Goal: Task Accomplishment & Management: Manage account settings

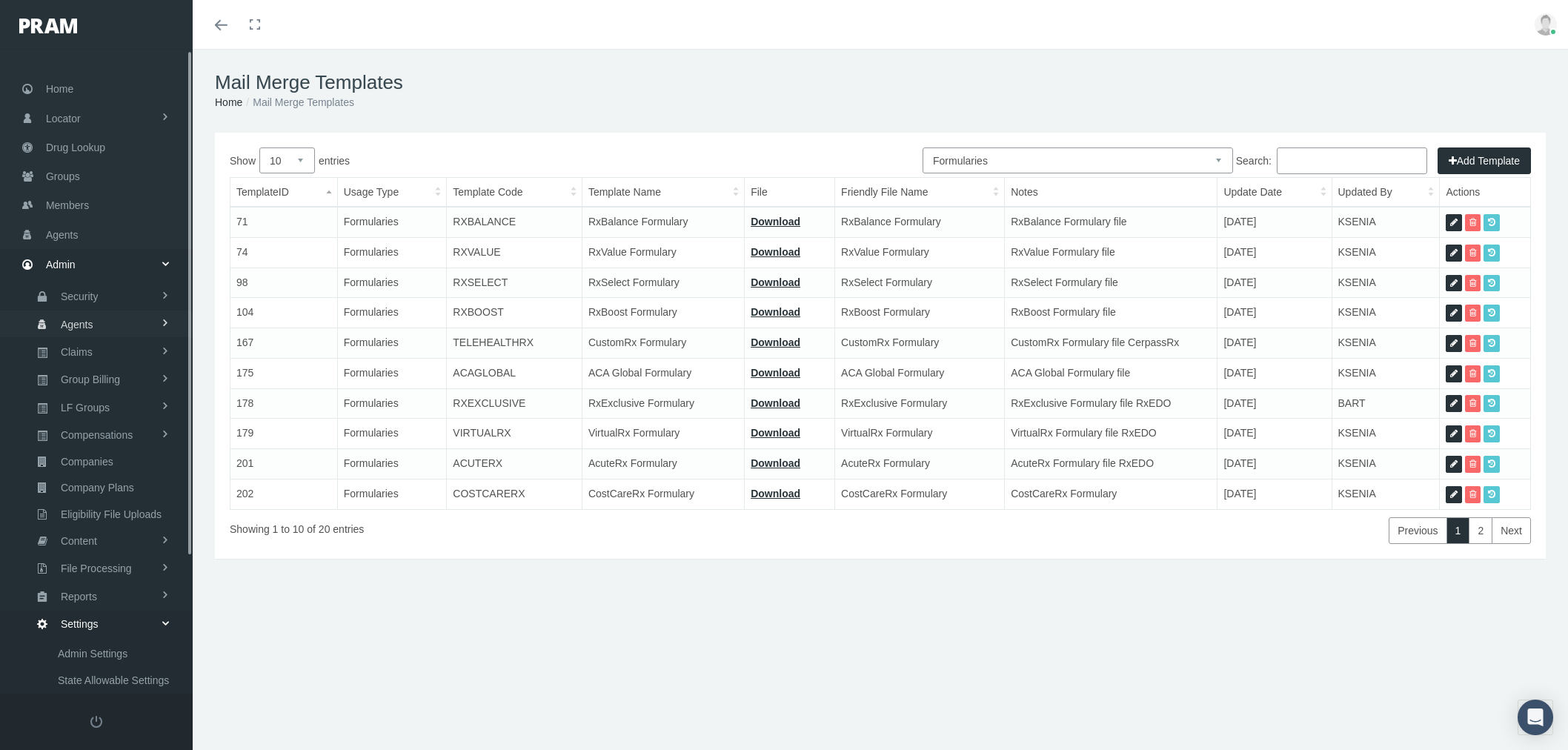
select select "6"
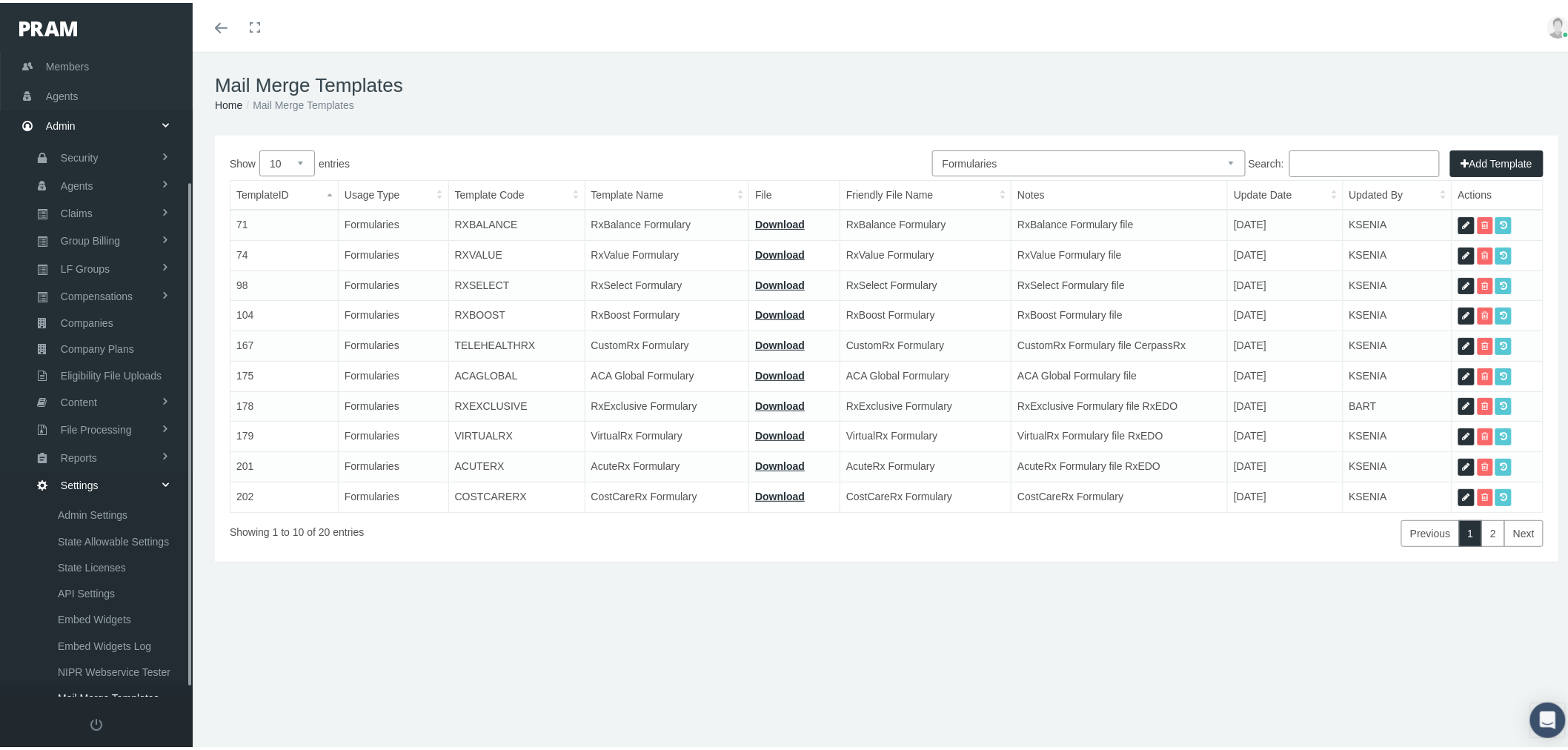
scroll to position [164, 0]
click at [123, 659] on span "Mail Merge Templates" at bounding box center [108, 671] width 102 height 25
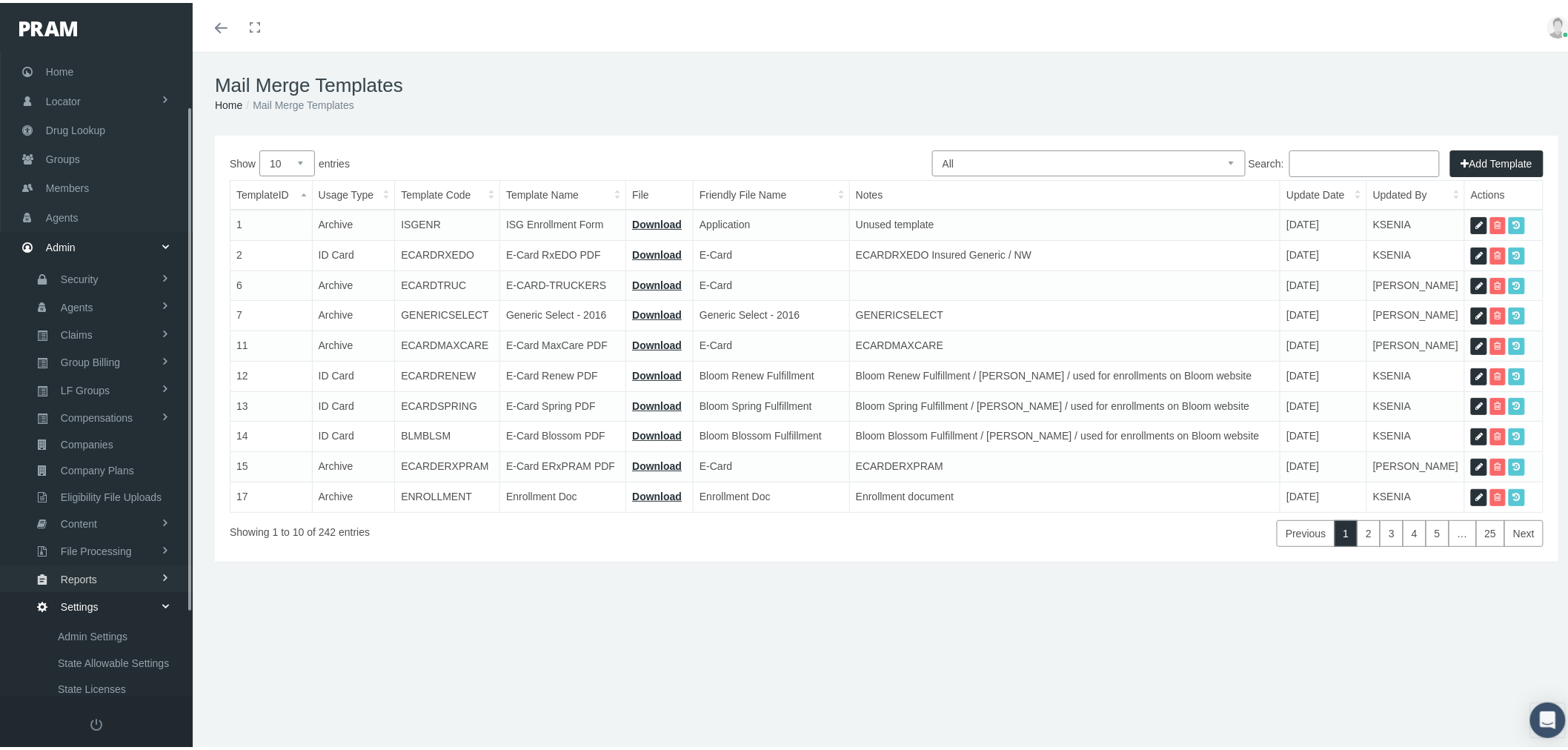
scroll to position [10, 0]
click at [115, 470] on span "Company Plans" at bounding box center [97, 477] width 73 height 25
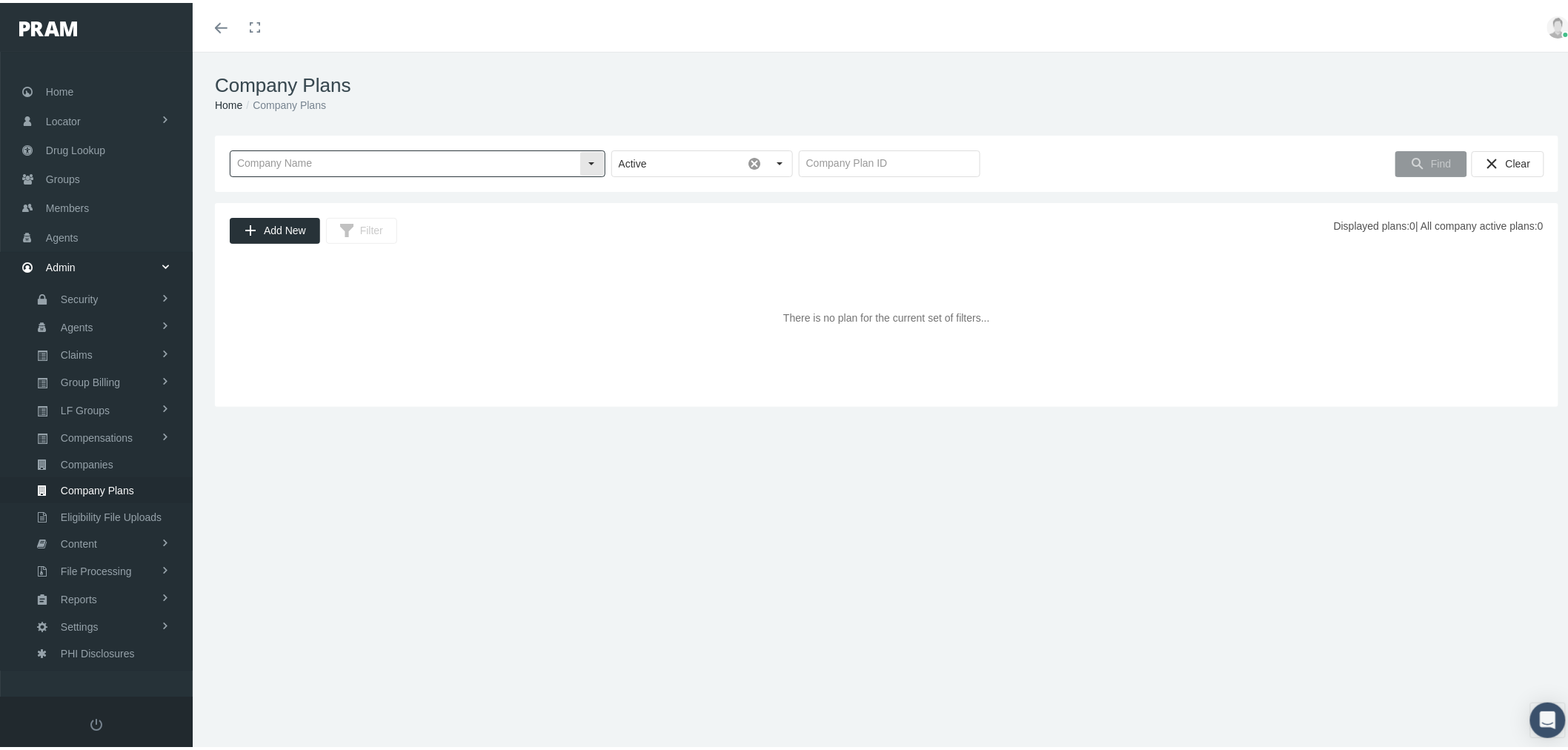
click at [420, 161] on input "text" at bounding box center [404, 160] width 349 height 25
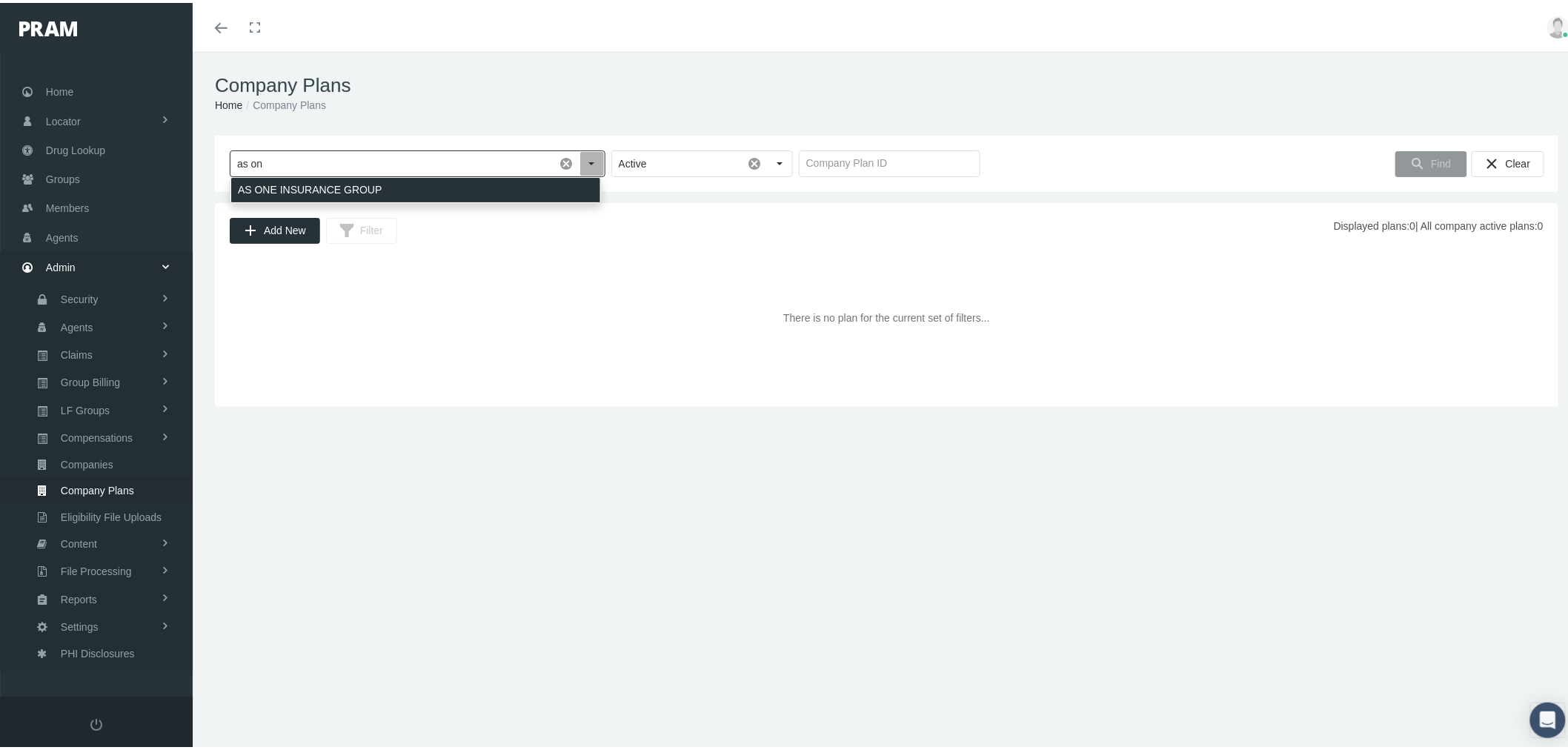
click at [423, 182] on div "AS ONE INSURANCE GROUP" at bounding box center [415, 187] width 369 height 24
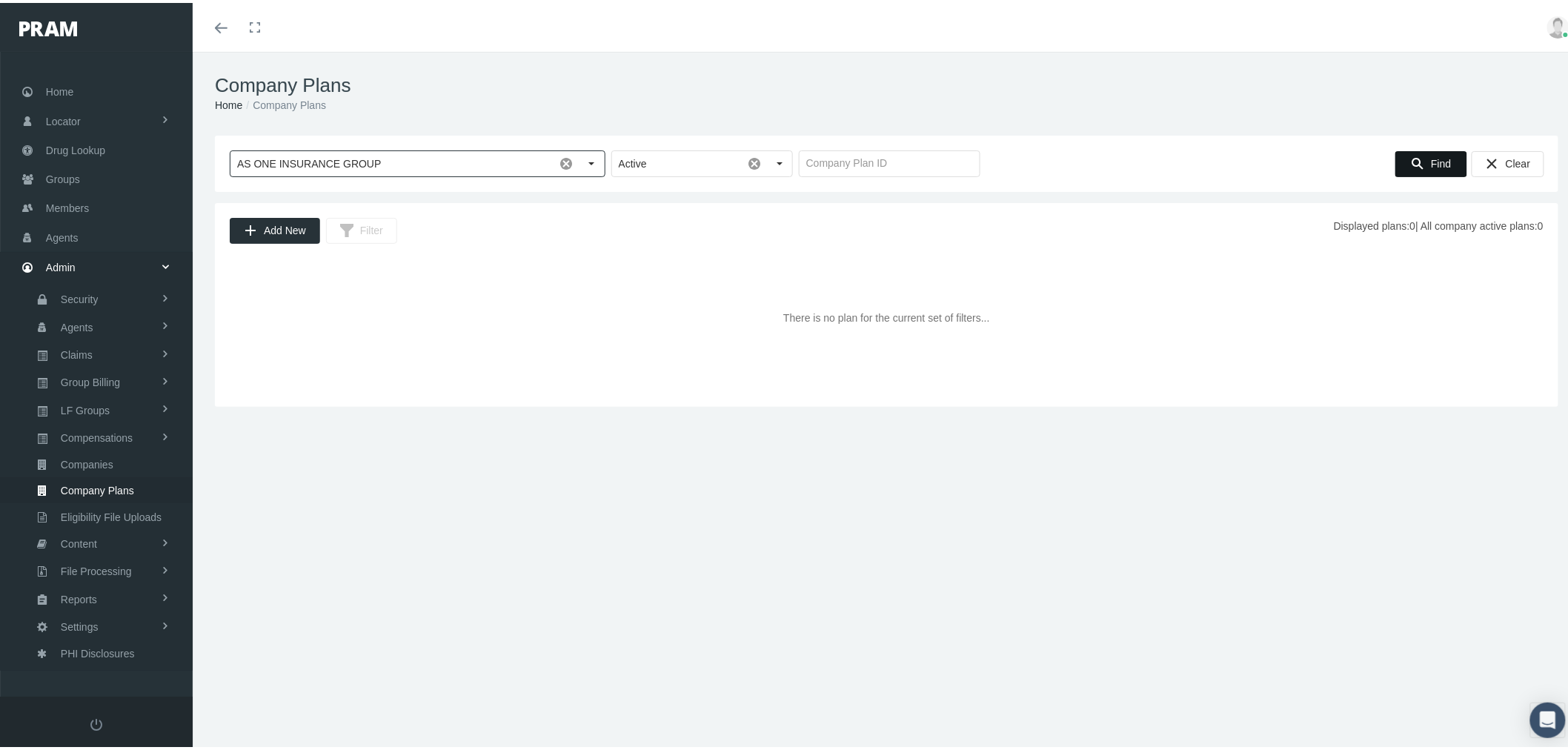
type input "AS ONE INSURANCE GROUP"
click at [1411, 152] on div "Find" at bounding box center [1432, 161] width 71 height 24
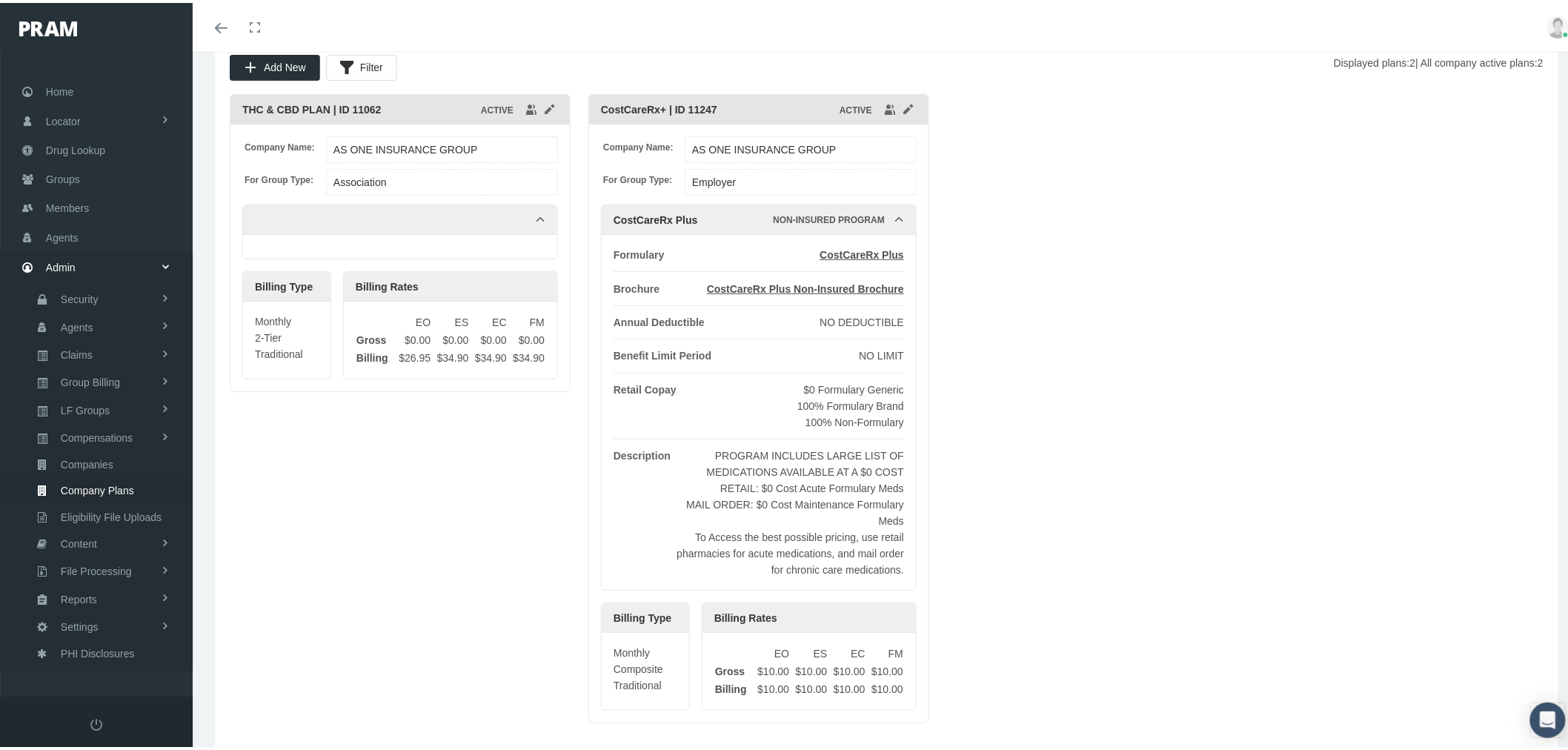
scroll to position [164, 0]
click at [850, 252] on span "CostCareRx Plus" at bounding box center [861, 250] width 84 height 12
click at [812, 290] on span "CostCareRx Plus Non-Insured Brochure" at bounding box center [806, 284] width 197 height 12
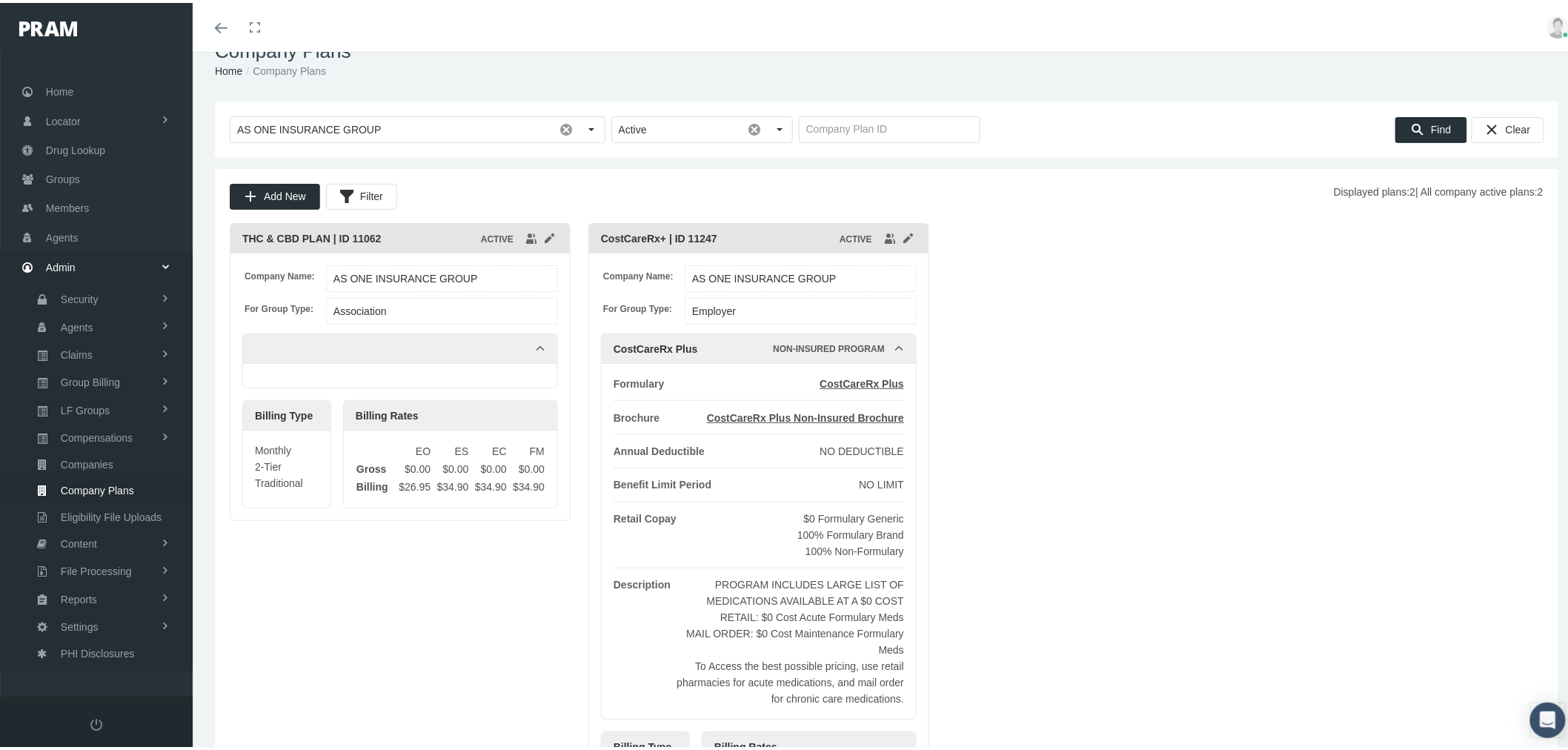
scroll to position [0, 0]
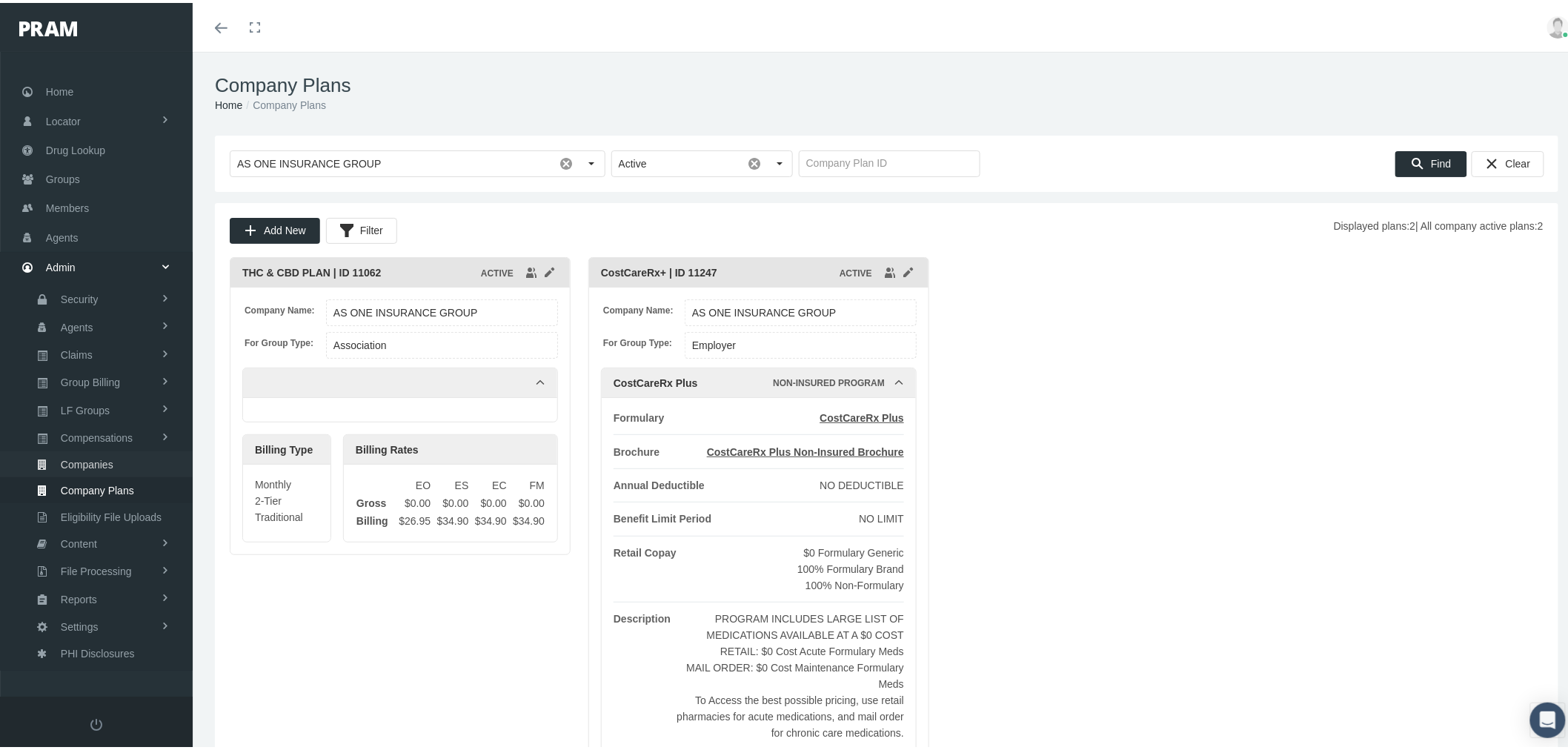
click at [121, 452] on link "Companies" at bounding box center [96, 461] width 192 height 26
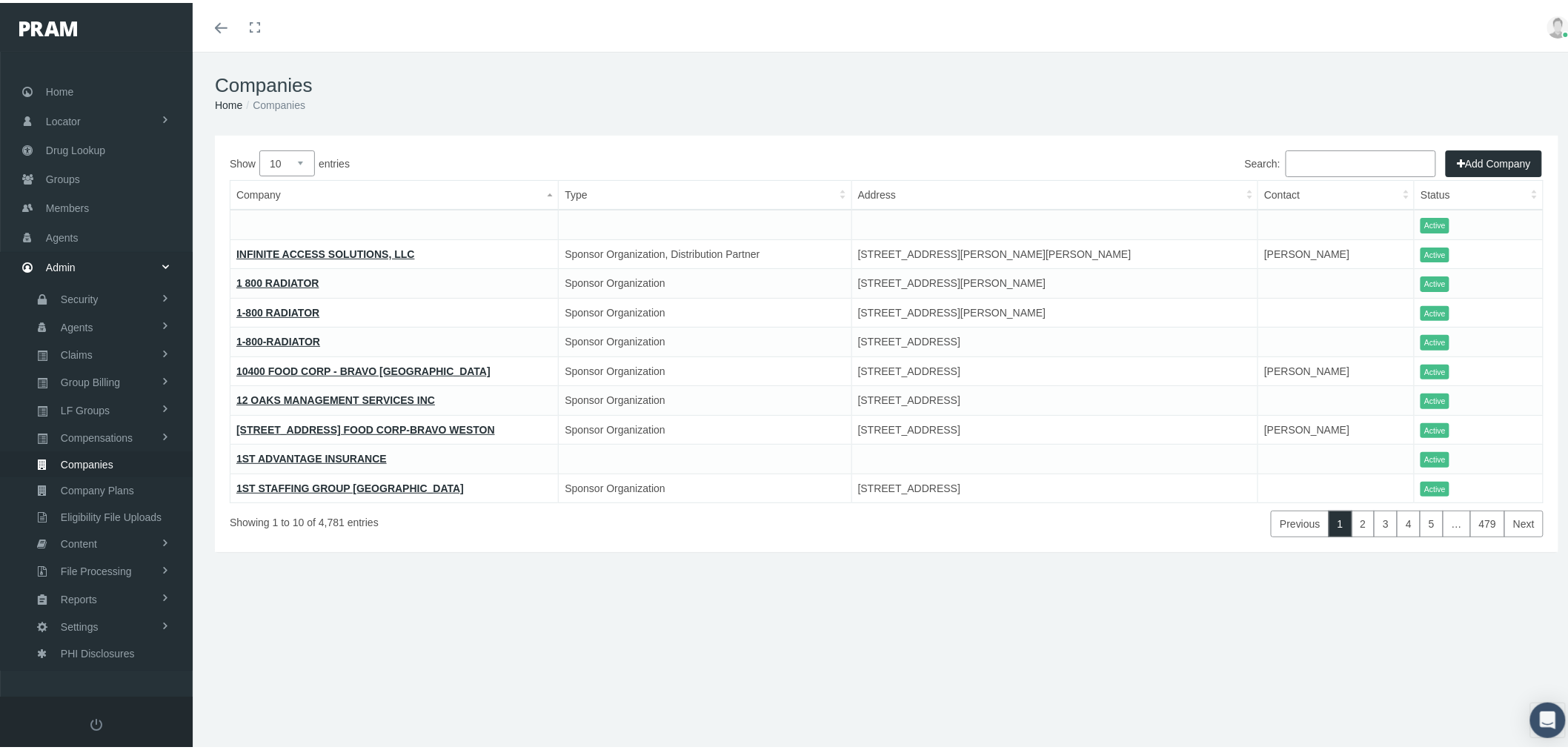
click at [1302, 160] on input "Search:" at bounding box center [1361, 160] width 151 height 26
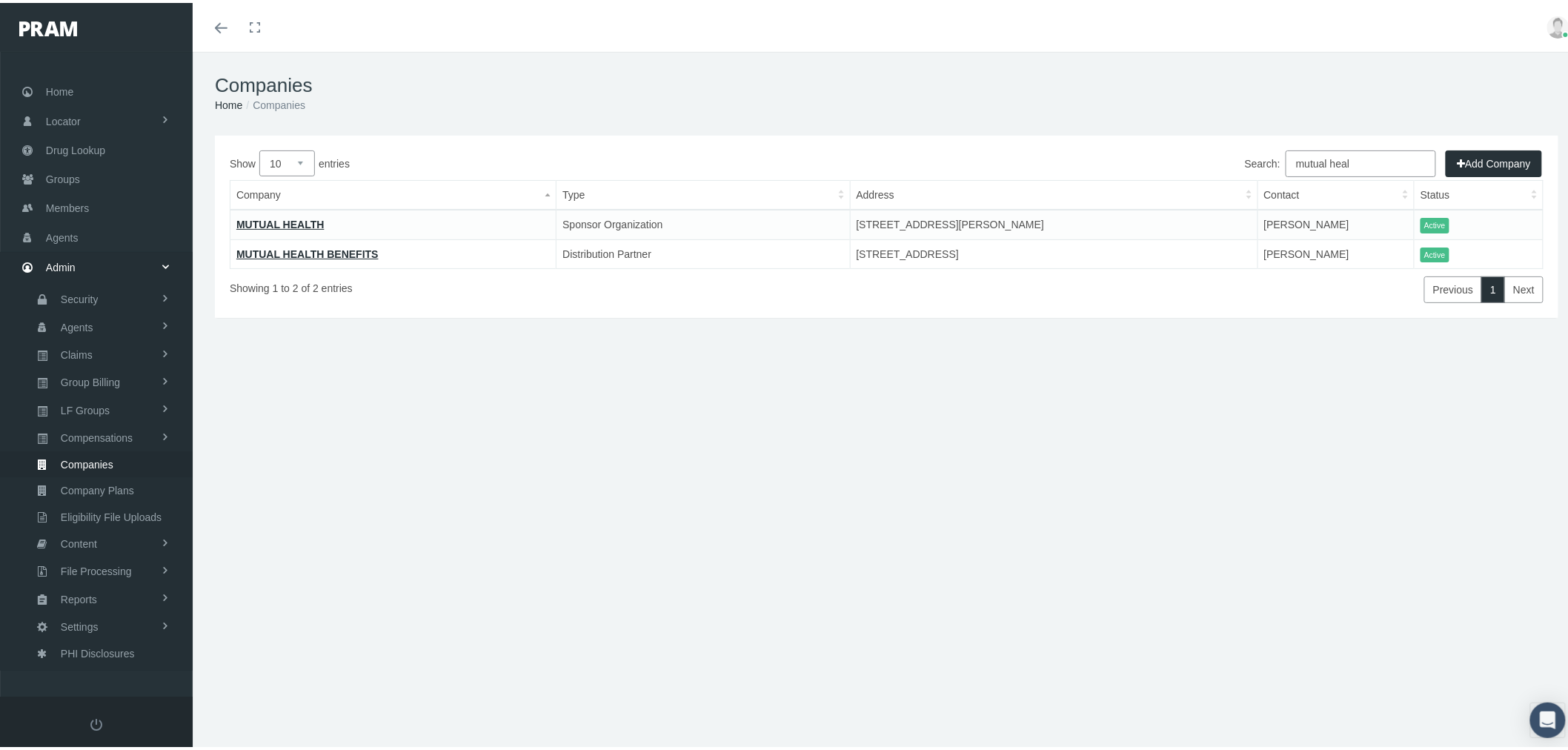
type input "mutual heal"
click at [318, 249] on link "MUTUAL HEALTH BENEFITS" at bounding box center [307, 251] width 142 height 12
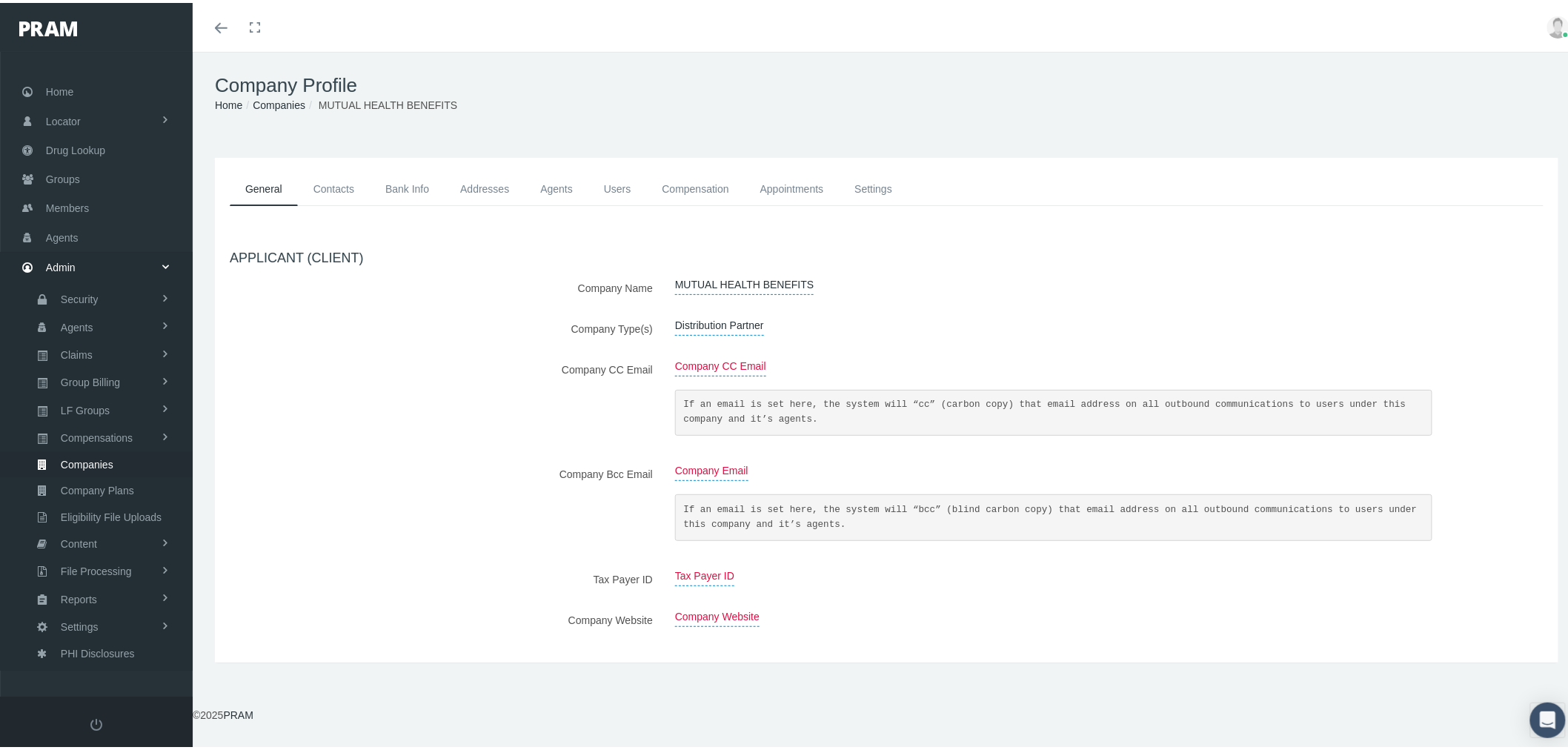
click at [776, 283] on span "MUTUAL HEALTH BENEFITS" at bounding box center [744, 282] width 139 height 20
type input "MUTUAL HEALTH BENEFITS LLC"
click at [808, 285] on button "submit" at bounding box center [821, 284] width 28 height 24
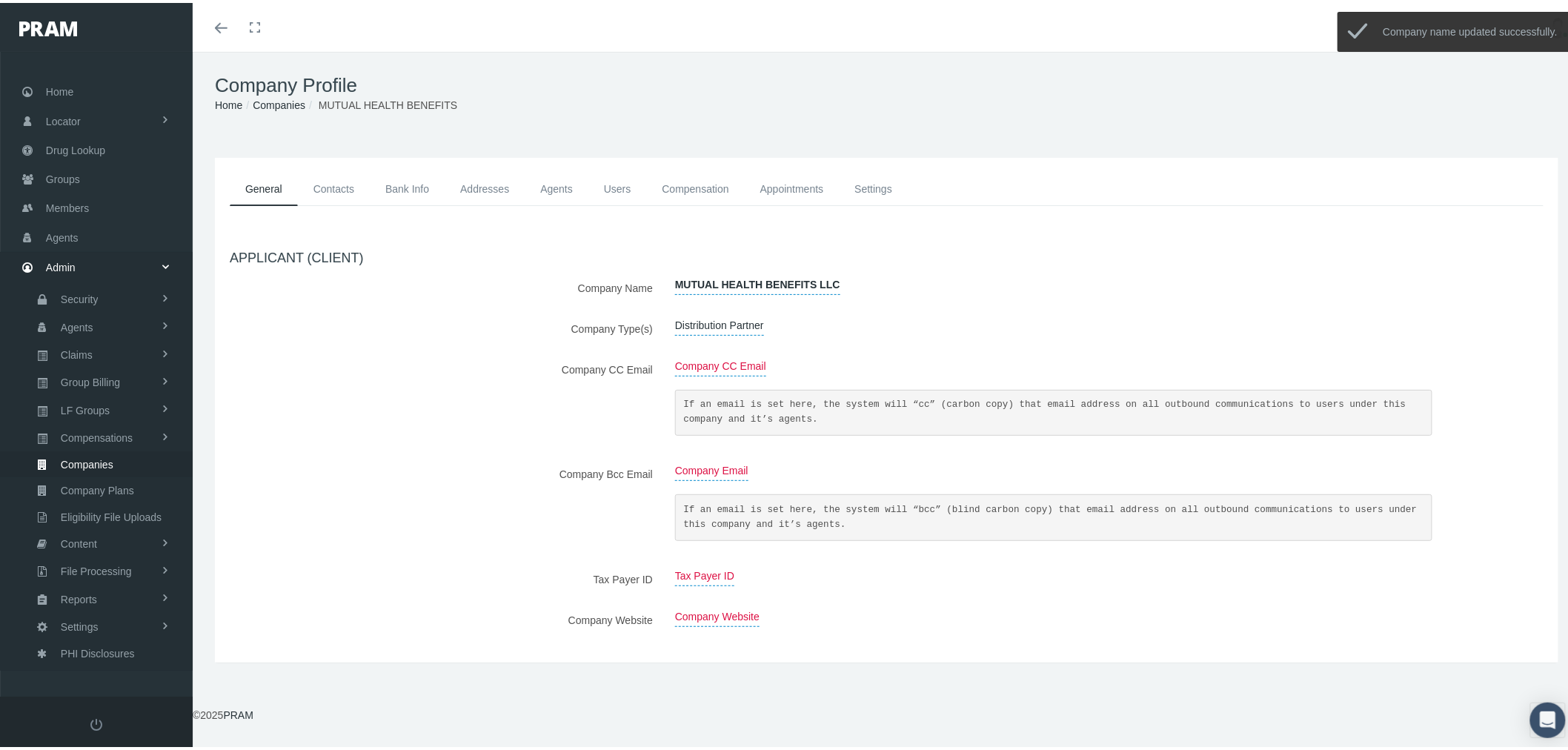
click at [710, 574] on span "Tax Payer ID" at bounding box center [705, 573] width 59 height 20
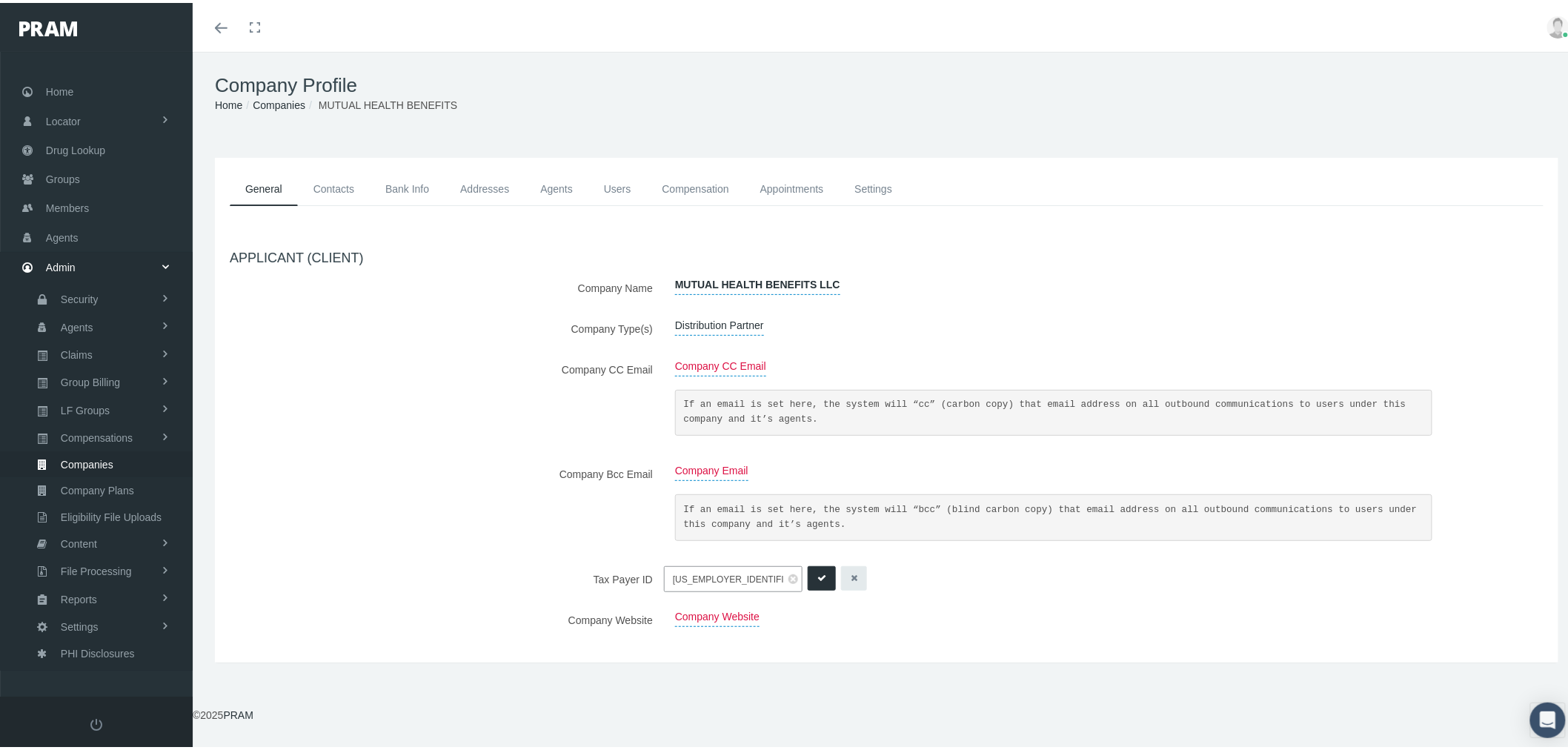
click at [679, 577] on input "[US_EMPLOYER_IDENTIFICATION_NUMBER]" at bounding box center [733, 576] width 139 height 26
type input "394352602"
click at [817, 573] on icon "submit" at bounding box center [821, 576] width 9 height 14
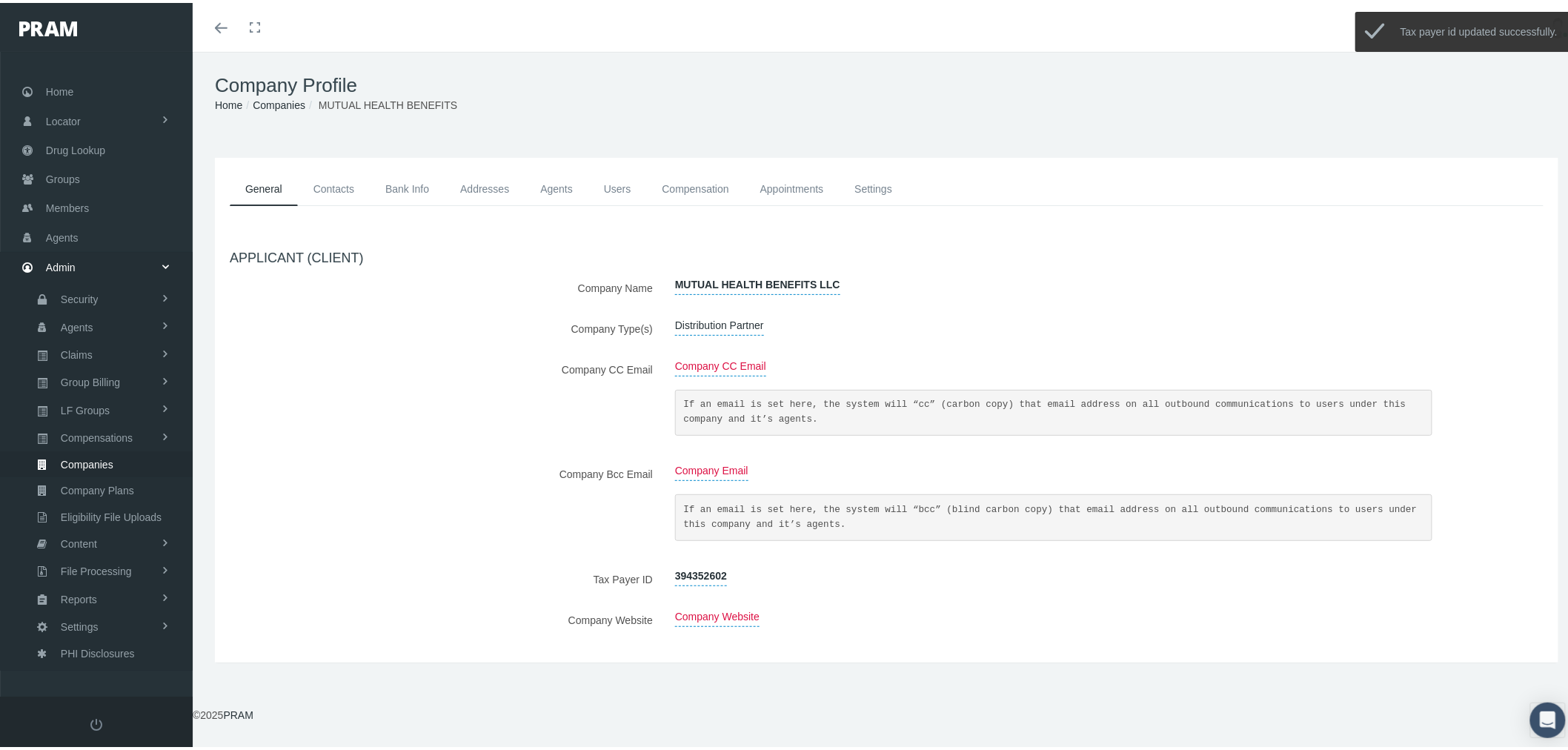
click at [809, 594] on div "APPLICANT (CLIENT) Company Name MUTUAL HEALTH BENEFITS LLC Company Type(s) Dist…" at bounding box center [887, 439] width 1336 height 412
drag, startPoint x: 336, startPoint y: 184, endPoint x: 343, endPoint y: 193, distance: 11.4
click at [336, 184] on link "Contacts" at bounding box center [334, 187] width 72 height 34
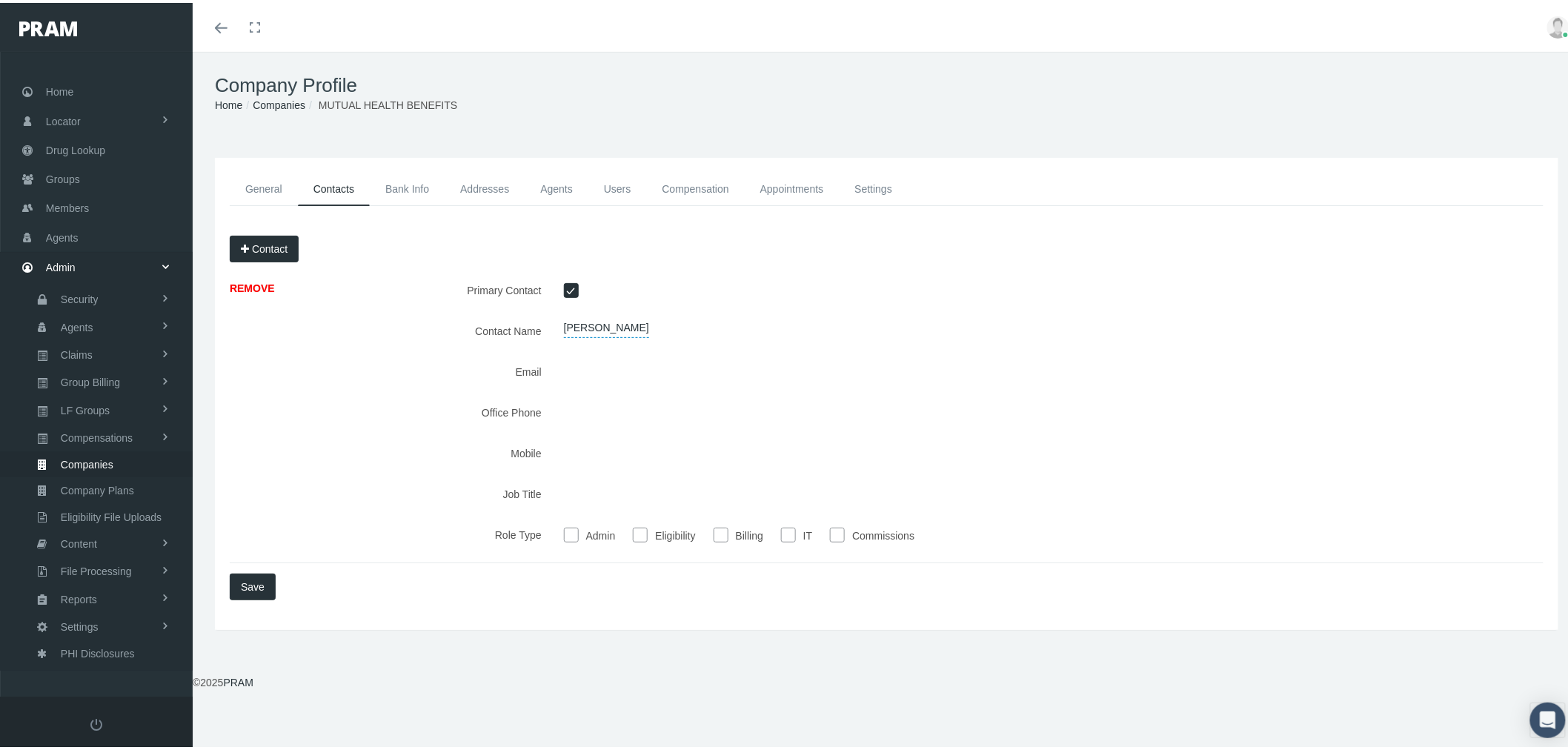
click at [262, 242] on button "Contact" at bounding box center [264, 245] width 69 height 26
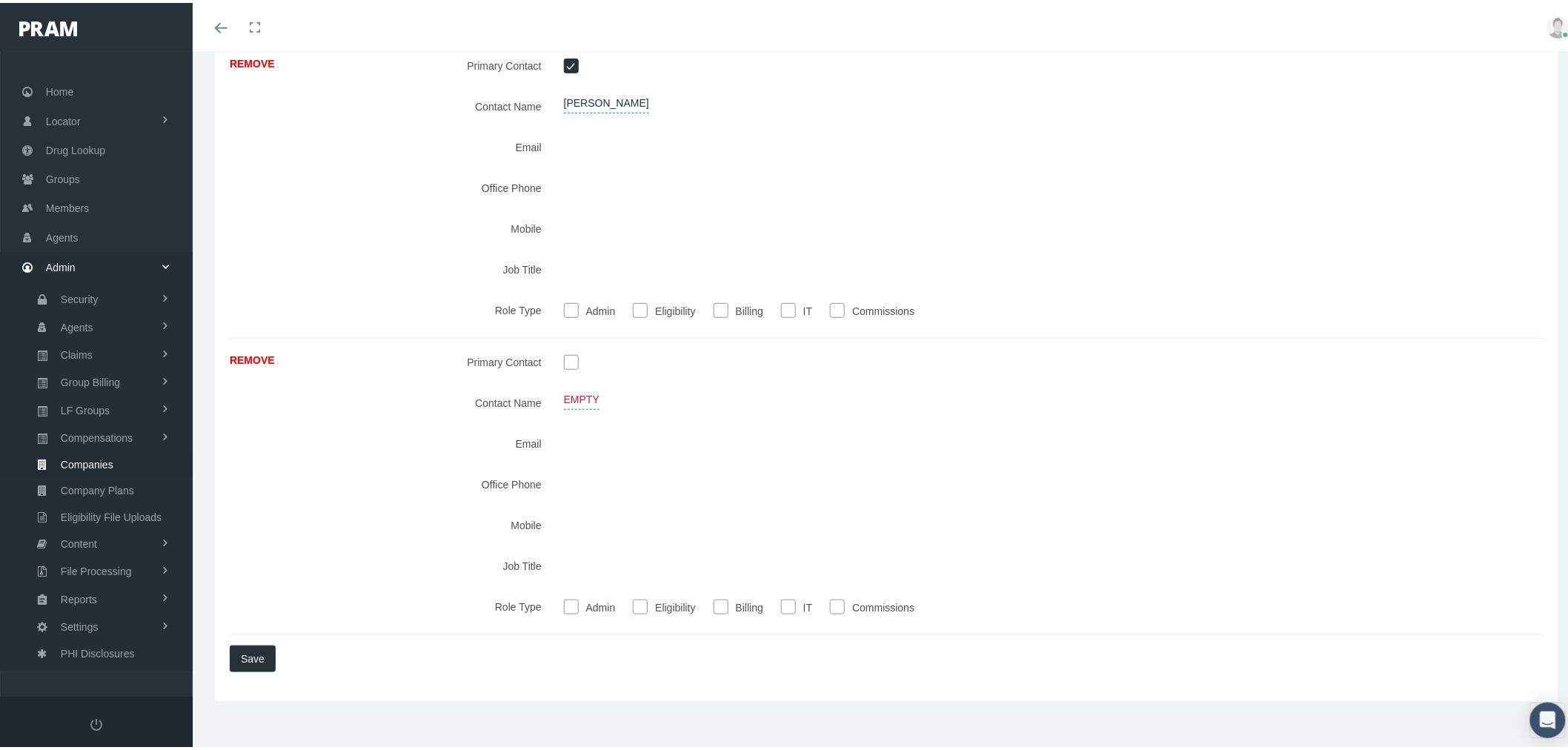
scroll to position [233, 0]
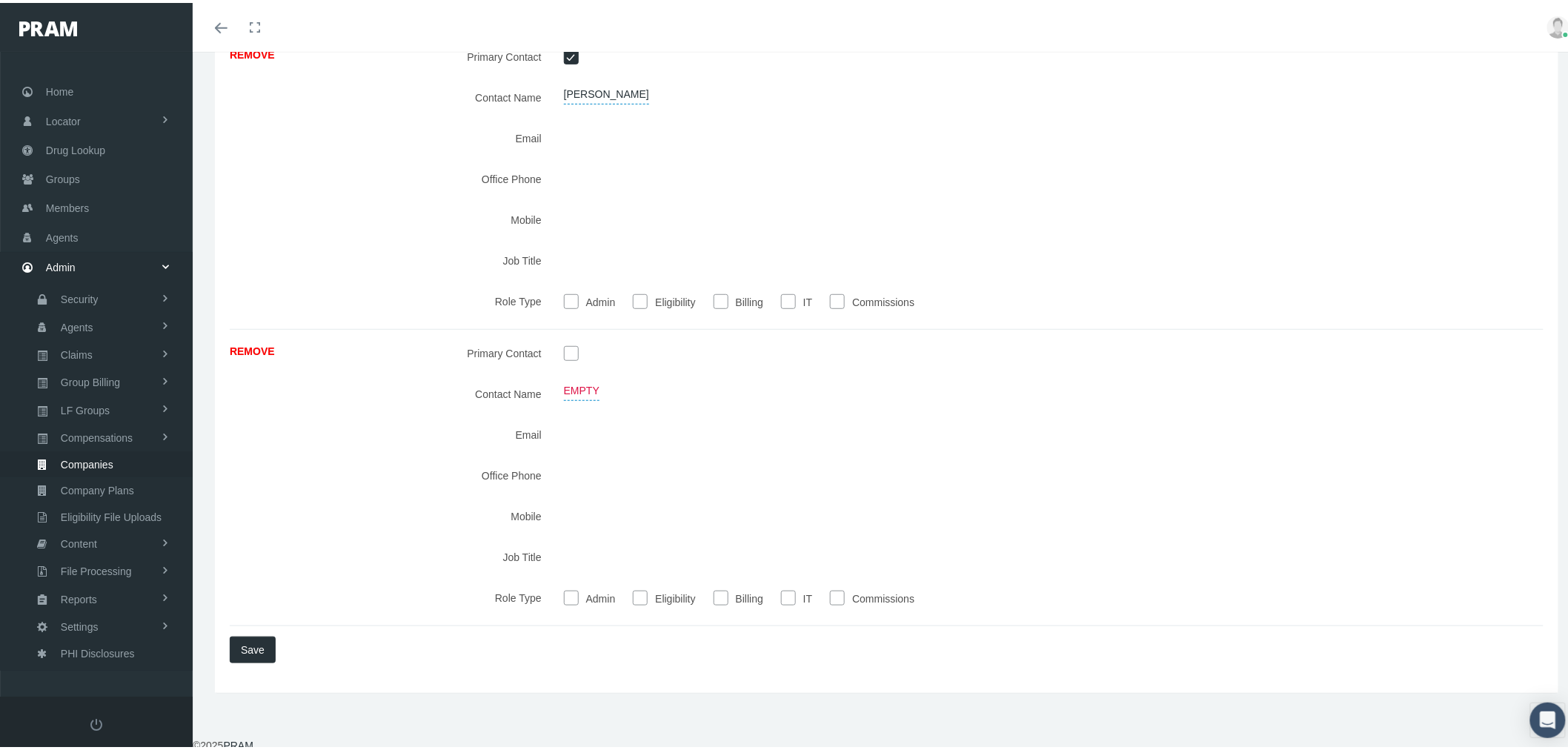
click at [571, 387] on span "Empty" at bounding box center [581, 387] width 35 height 20
type input "JR Jordan"
click at [707, 391] on icon "submit" at bounding box center [711, 391] width 9 height 14
type input "jr@asoneig.com"
click at [702, 426] on button "submit" at bounding box center [711, 431] width 28 height 24
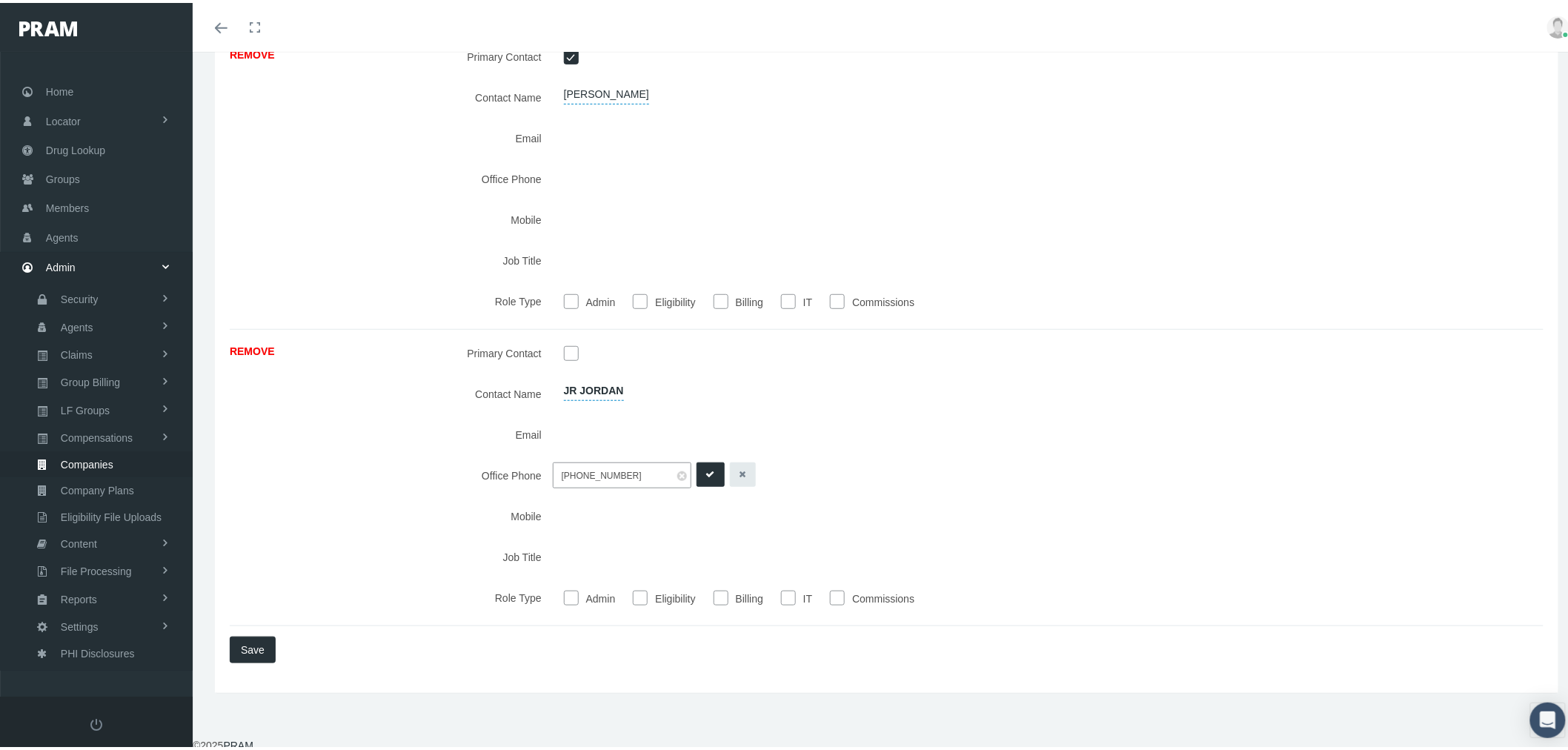
type input "888-276-6344"
click at [707, 470] on icon "submit" at bounding box center [711, 472] width 9 height 14
type input "Managing member"
click at [707, 547] on icon "submit" at bounding box center [711, 553] width 9 height 14
click at [249, 647] on button "Save" at bounding box center [252, 647] width 46 height 26
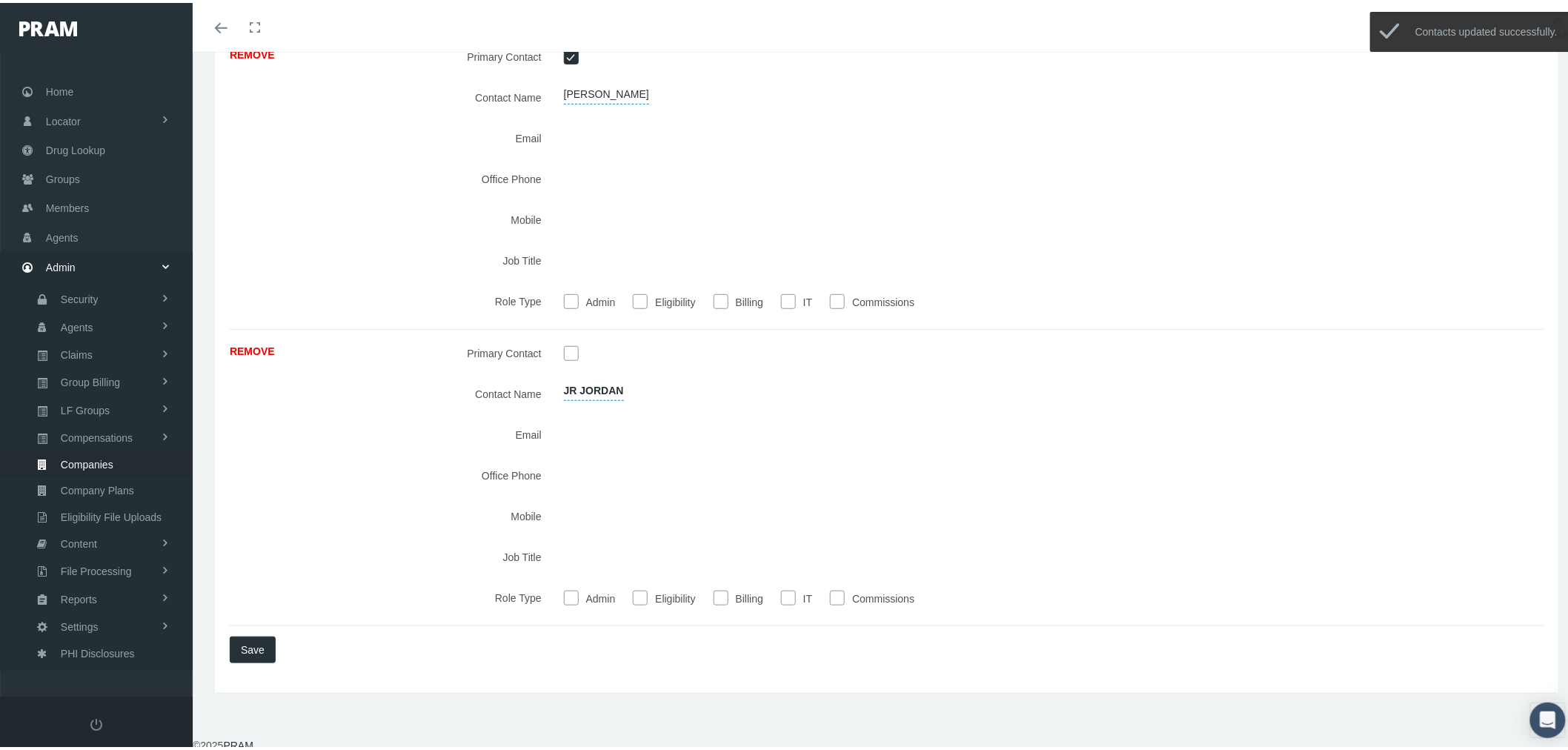
click at [566, 346] on input "checkbox" at bounding box center [571, 350] width 14 height 14
checkbox input "true"
checkbox input "false"
checkbox input "true"
click at [257, 646] on span "Save" at bounding box center [253, 647] width 24 height 12
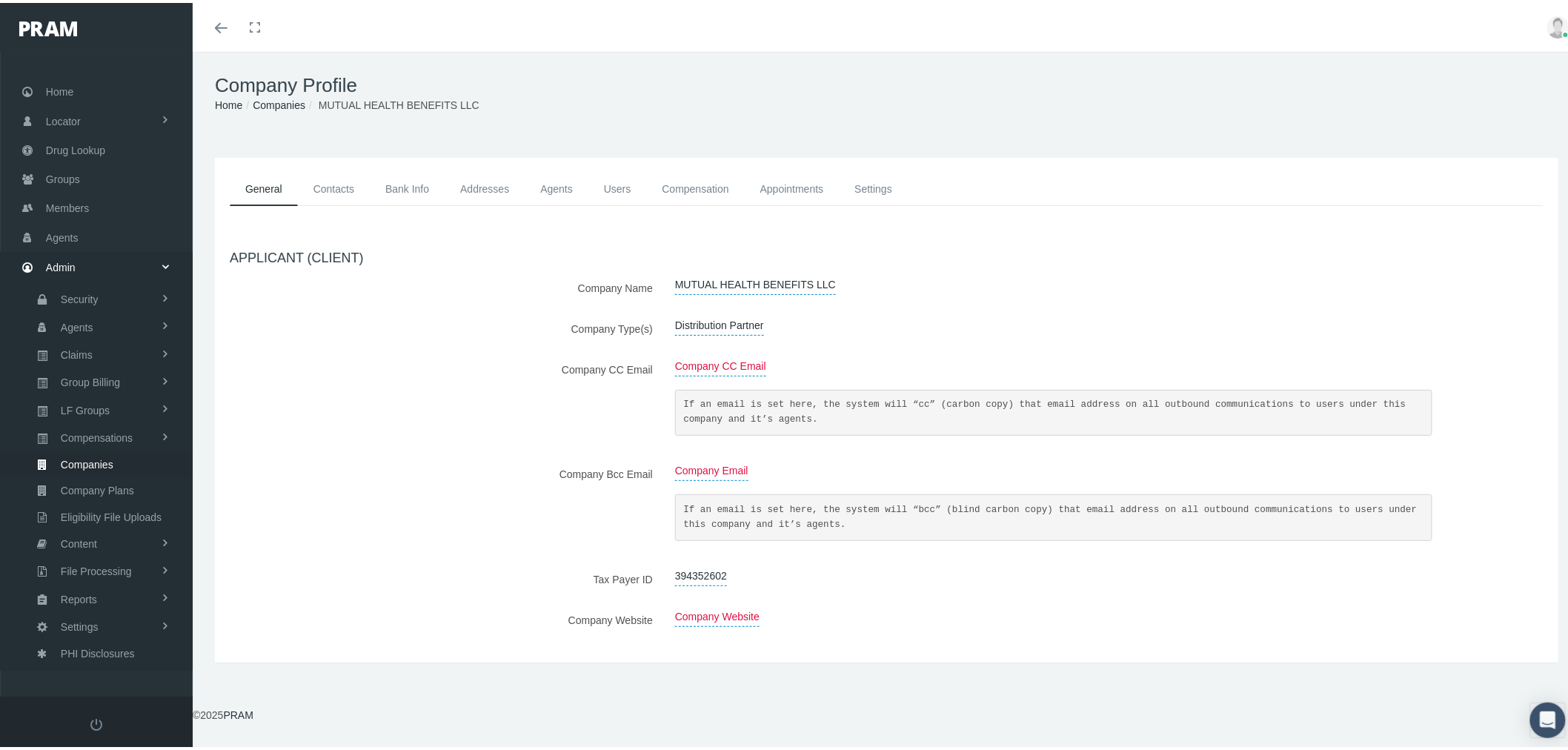
click at [349, 189] on link "Contacts" at bounding box center [334, 187] width 72 height 34
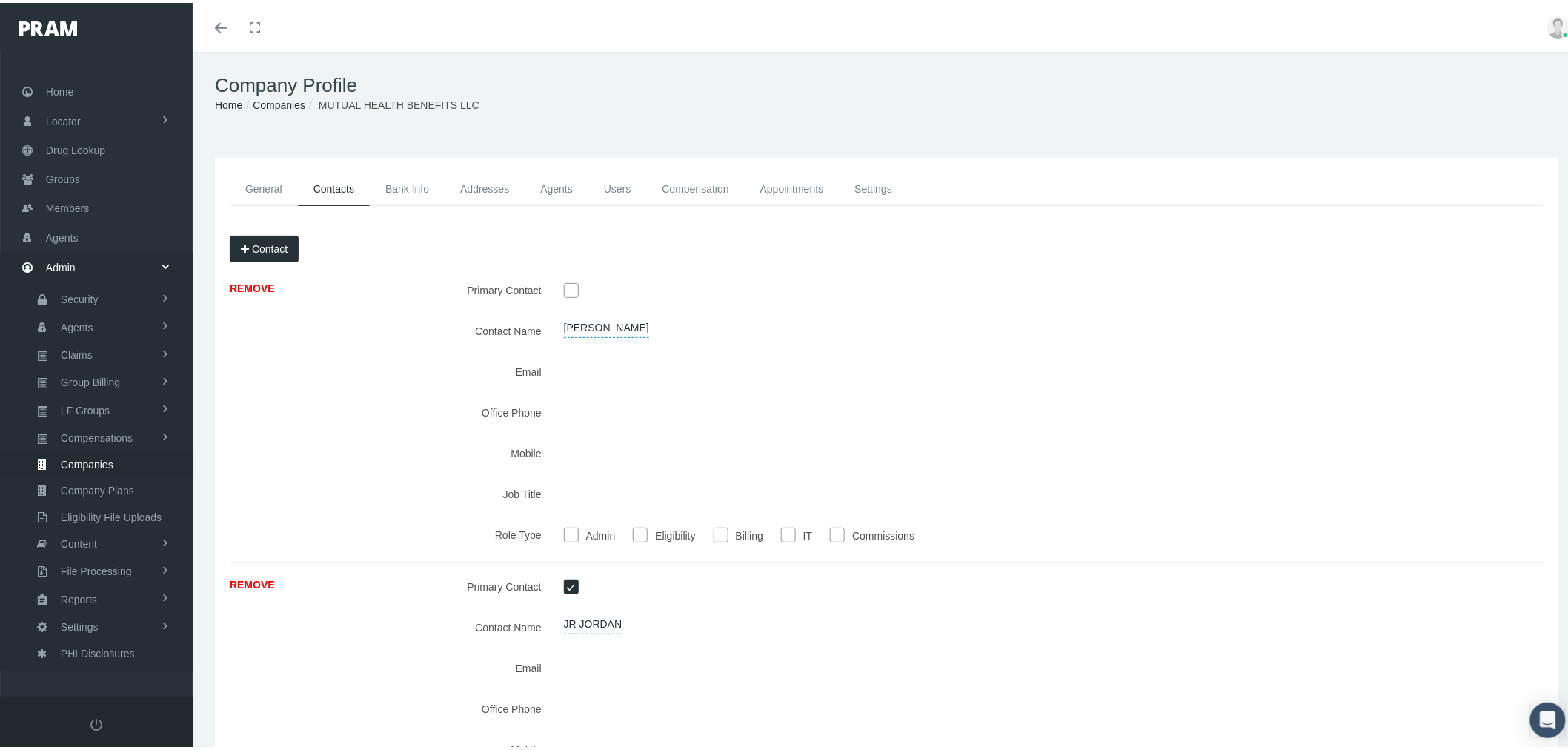
click at [471, 180] on link "Addresses" at bounding box center [484, 187] width 80 height 34
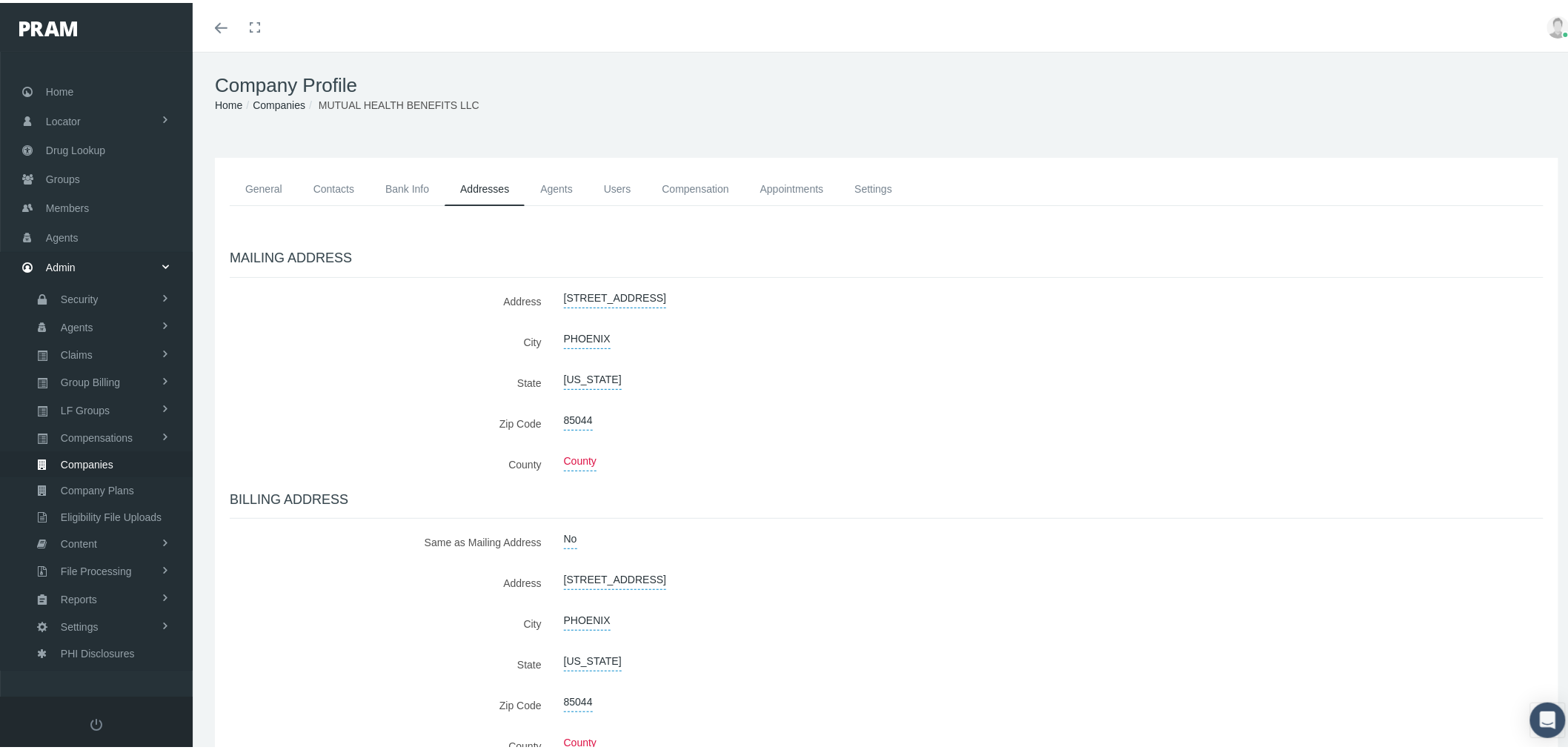
click at [583, 286] on span "10201 SOUTH 51ST STREET" at bounding box center [615, 295] width 103 height 20
click at [678, 299] on span at bounding box center [683, 298] width 10 height 10
paste input "P.O. Box 50145"
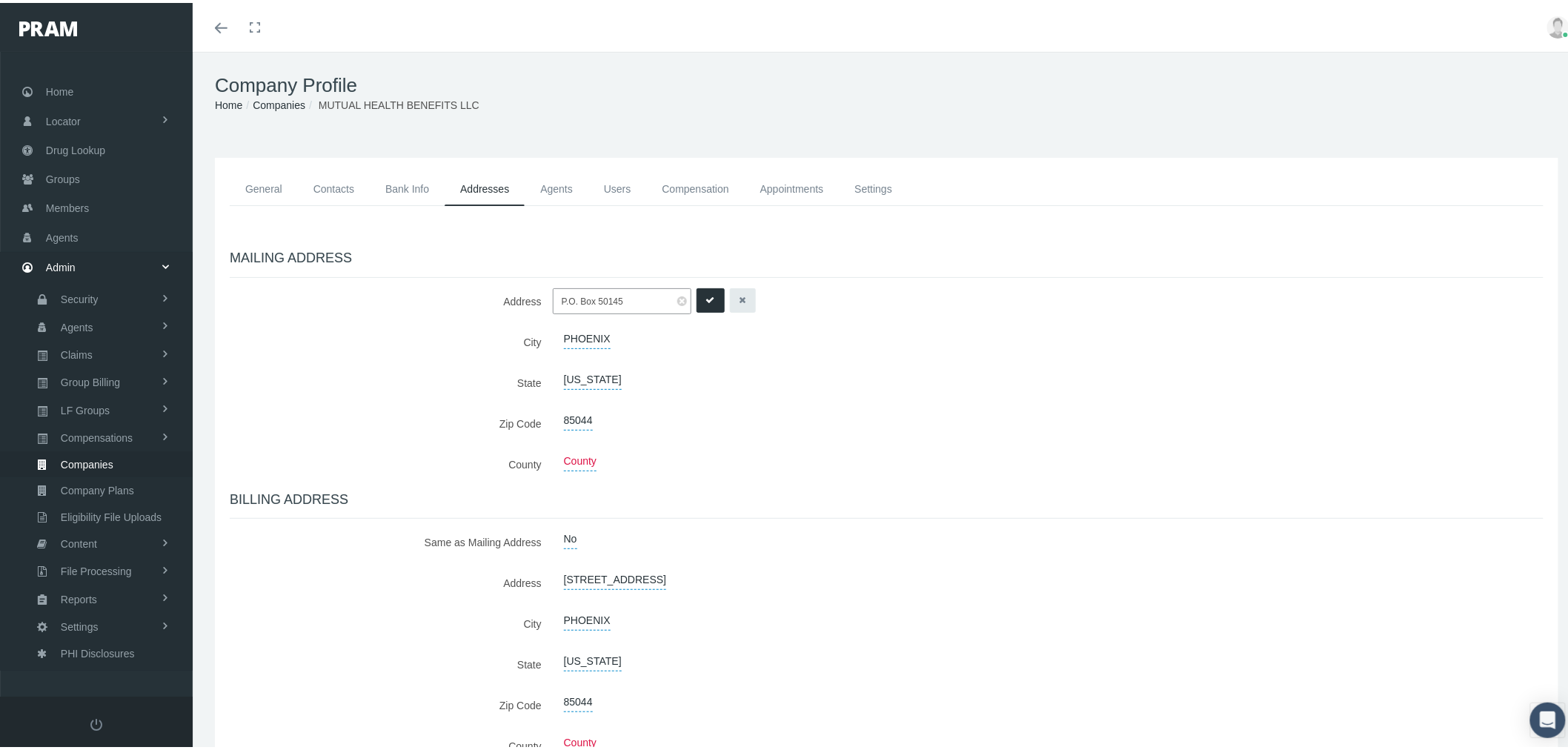
type input "P.O. Box 50145"
click at [707, 298] on icon "submit" at bounding box center [711, 298] width 9 height 14
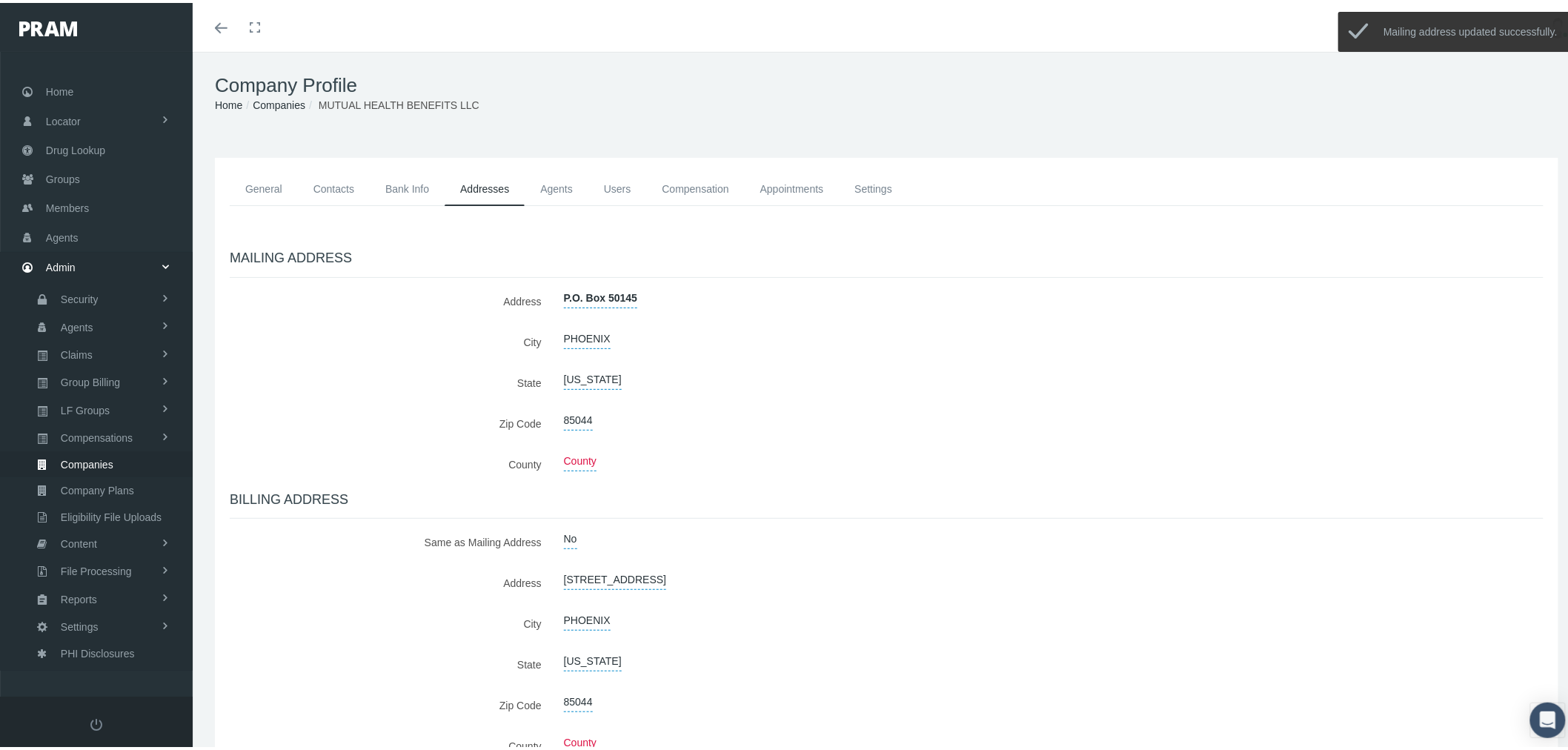
click at [572, 404] on div "MAILING ADDRESS Address P.O. Box 50145 City PHOENIX State Arizona Zip Code No" at bounding box center [887, 643] width 1336 height 821
click at [575, 415] on span "85044" at bounding box center [578, 417] width 29 height 20
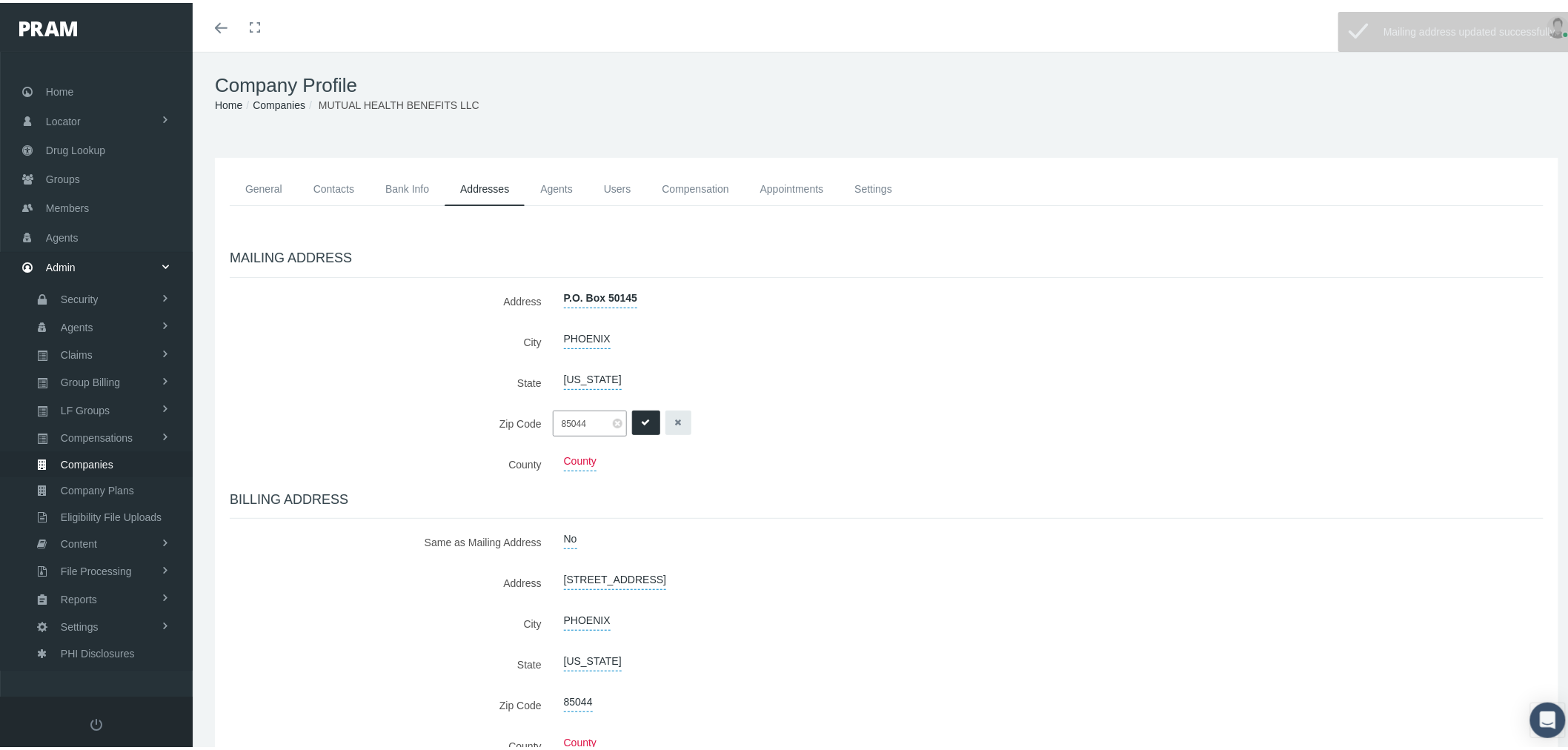
click at [614, 426] on input "85044" at bounding box center [590, 420] width 74 height 26
click at [614, 423] on span at bounding box center [618, 420] width 10 height 10
paste input "85076"
type input "85076"
click at [643, 418] on icon "submit" at bounding box center [646, 420] width 9 height 14
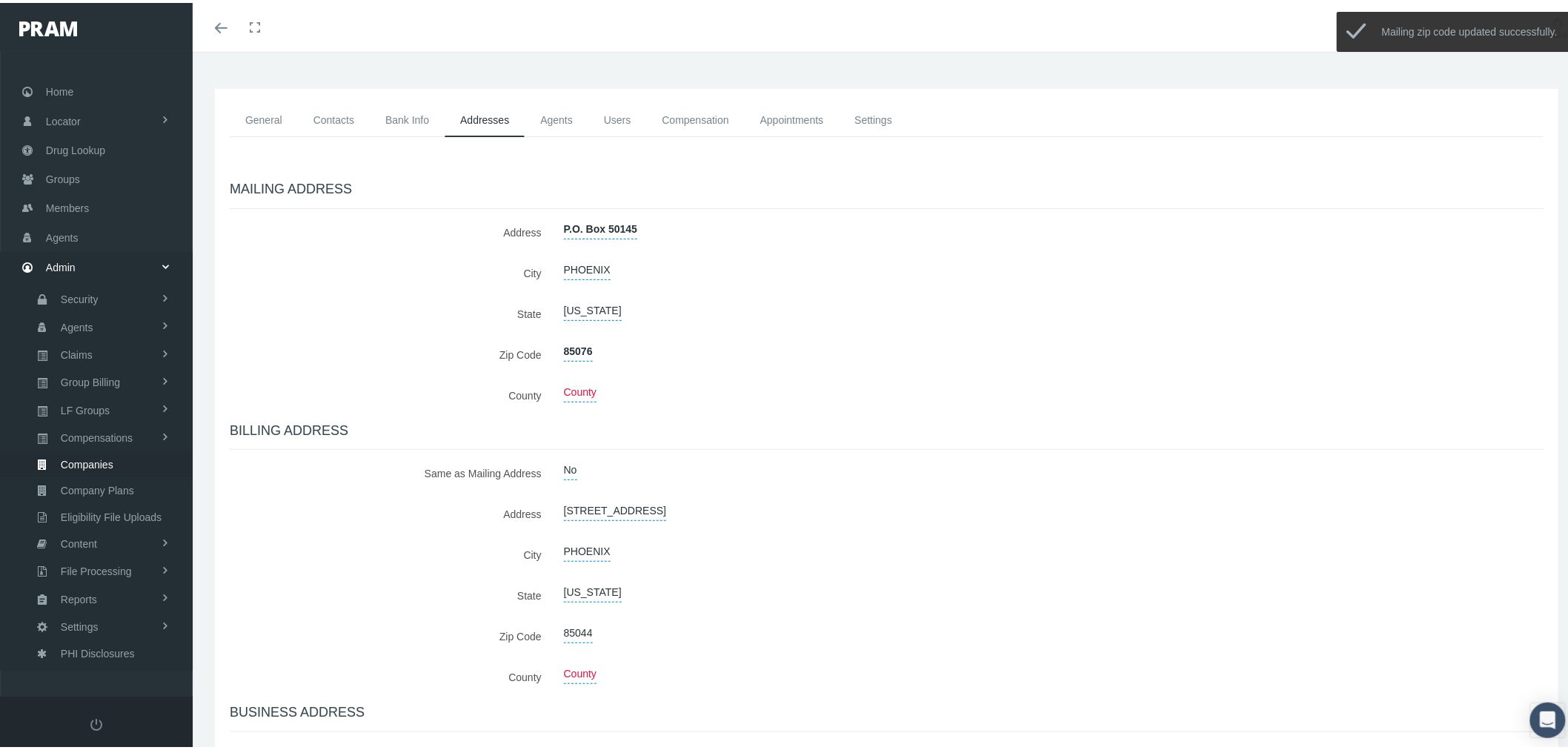
scroll to position [83, 0]
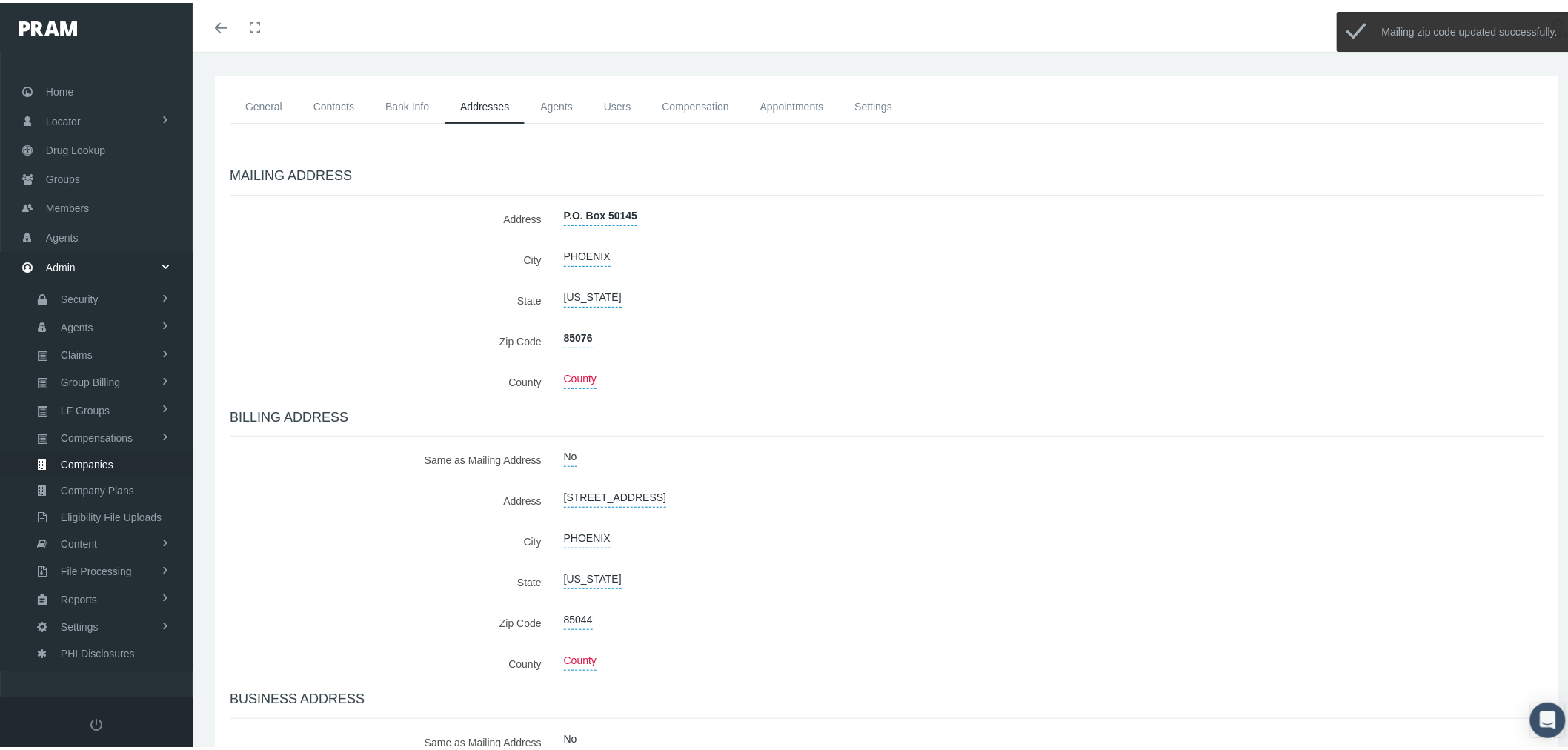
click at [572, 452] on label "No" at bounding box center [570, 454] width 14 height 20
click at [584, 457] on select "No Yes" at bounding box center [576, 456] width 47 height 24
select select "1"
click at [553, 444] on select "No Yes" at bounding box center [576, 456] width 47 height 24
click at [620, 460] on icon "submit" at bounding box center [618, 456] width 9 height 14
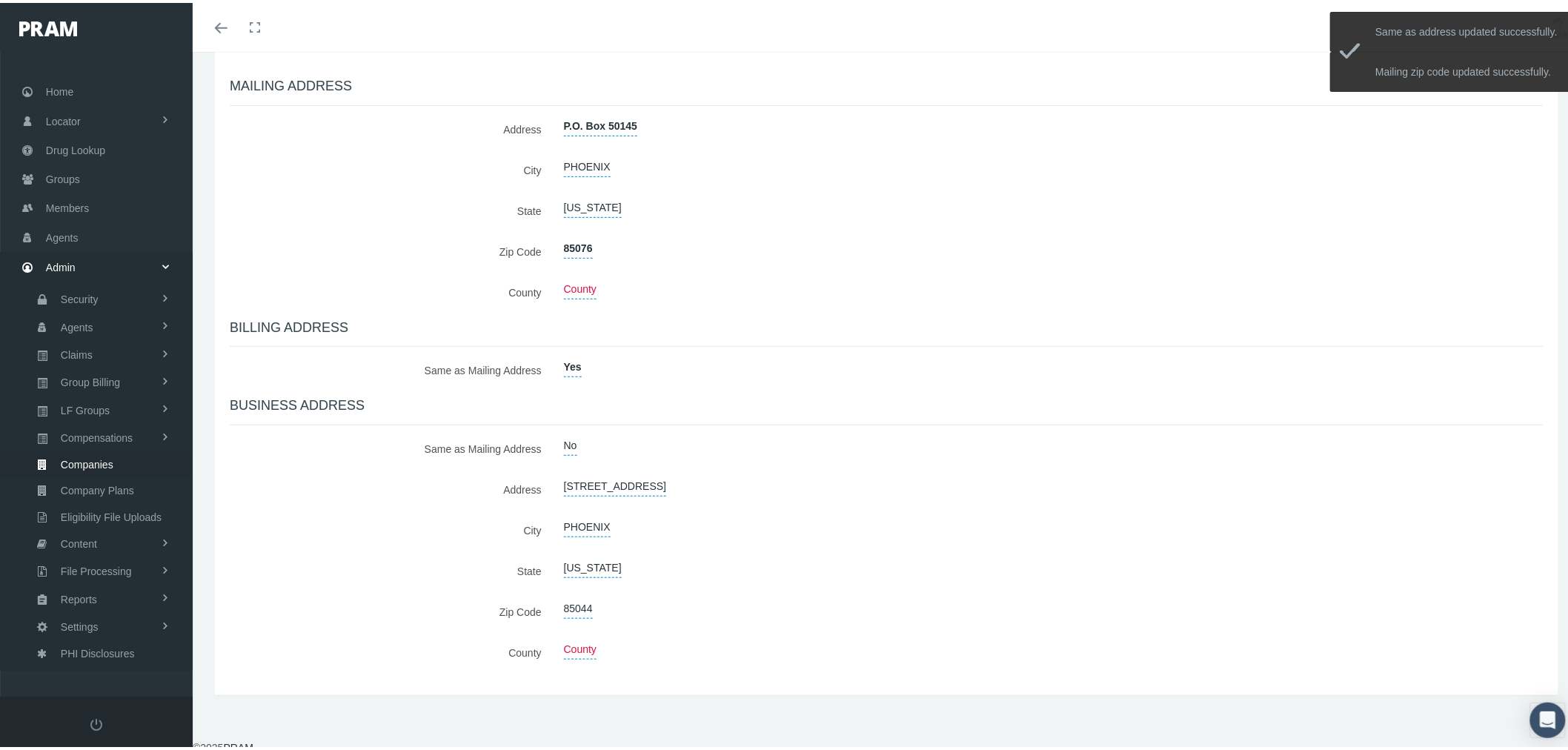
scroll to position [173, 0]
click at [572, 447] on label "No" at bounding box center [570, 441] width 14 height 20
click at [598, 444] on div "No Yes" at bounding box center [608, 444] width 111 height 24
click at [584, 448] on select "No Yes" at bounding box center [576, 444] width 47 height 24
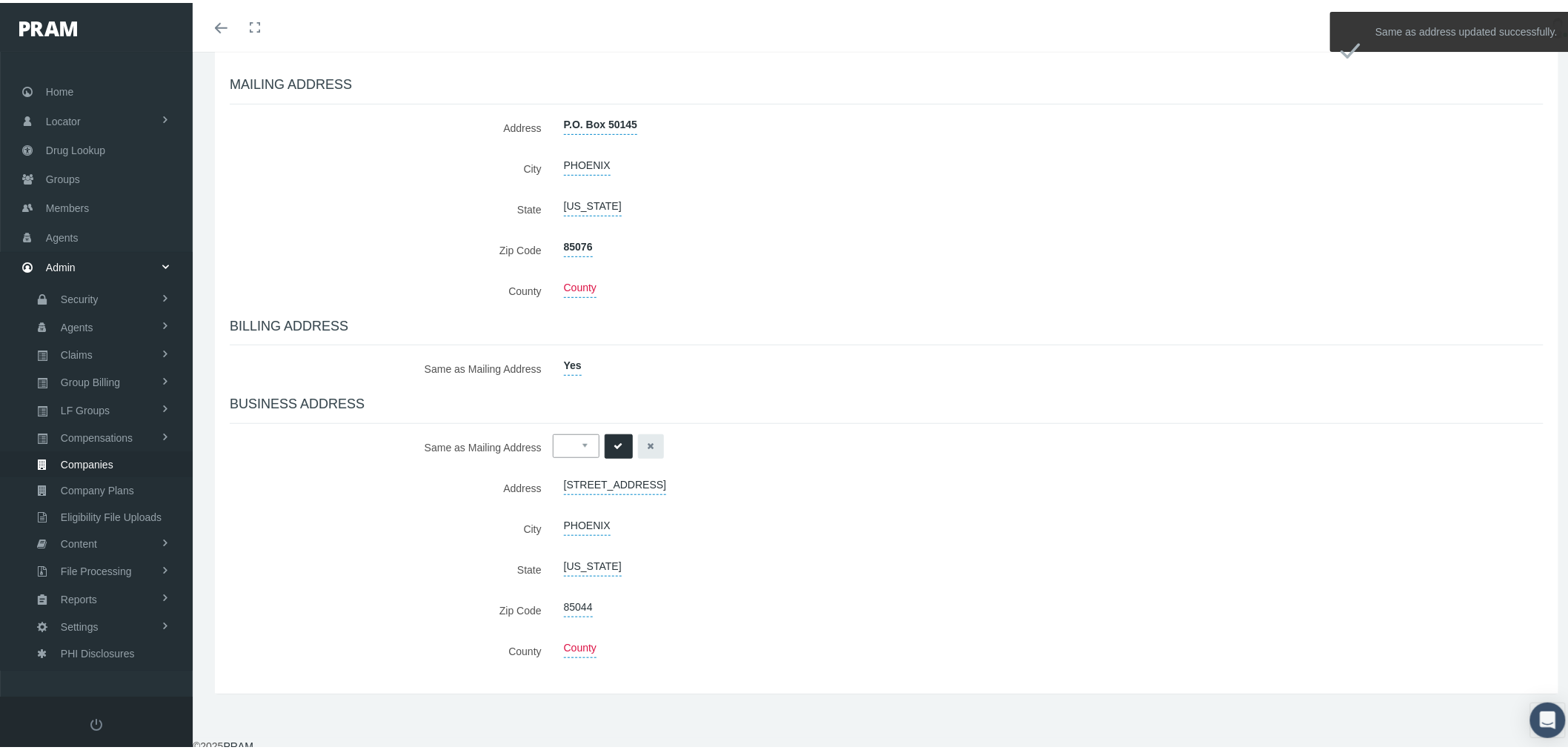
select select "1"
click at [553, 432] on select "No Yes" at bounding box center [576, 444] width 47 height 24
click at [622, 443] on button "submit" at bounding box center [618, 444] width 28 height 24
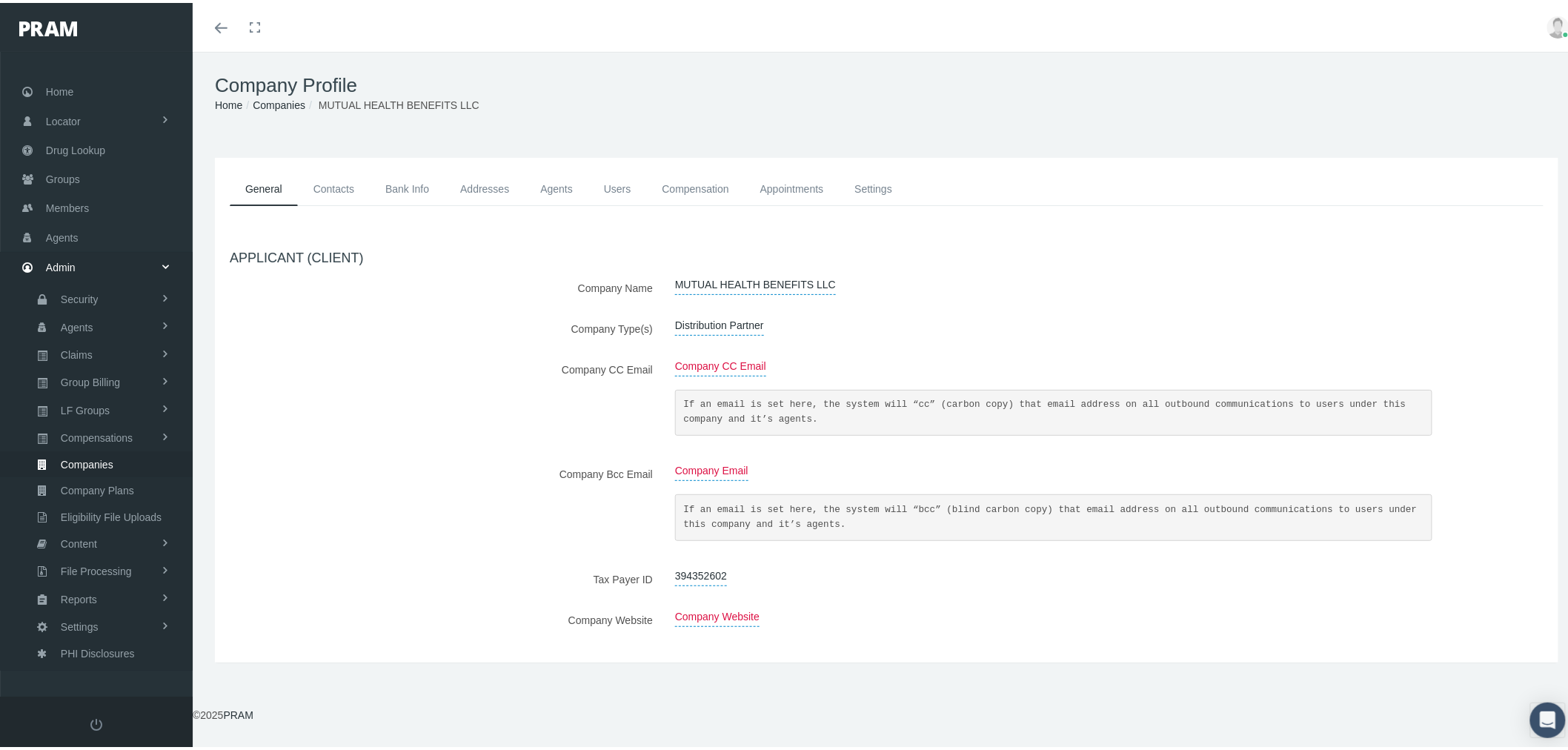
click at [492, 190] on link "Addresses" at bounding box center [484, 187] width 80 height 34
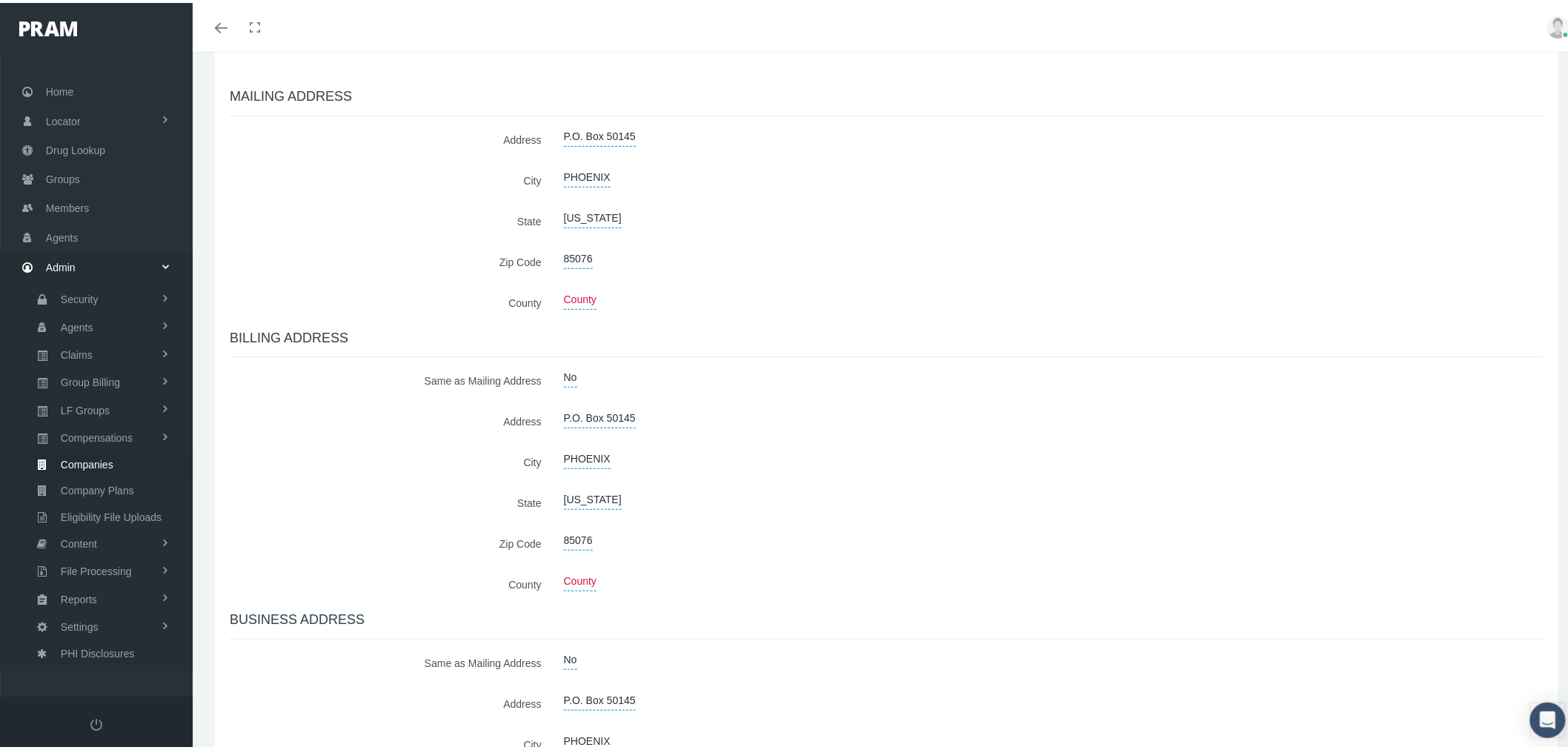
scroll to position [329, 0]
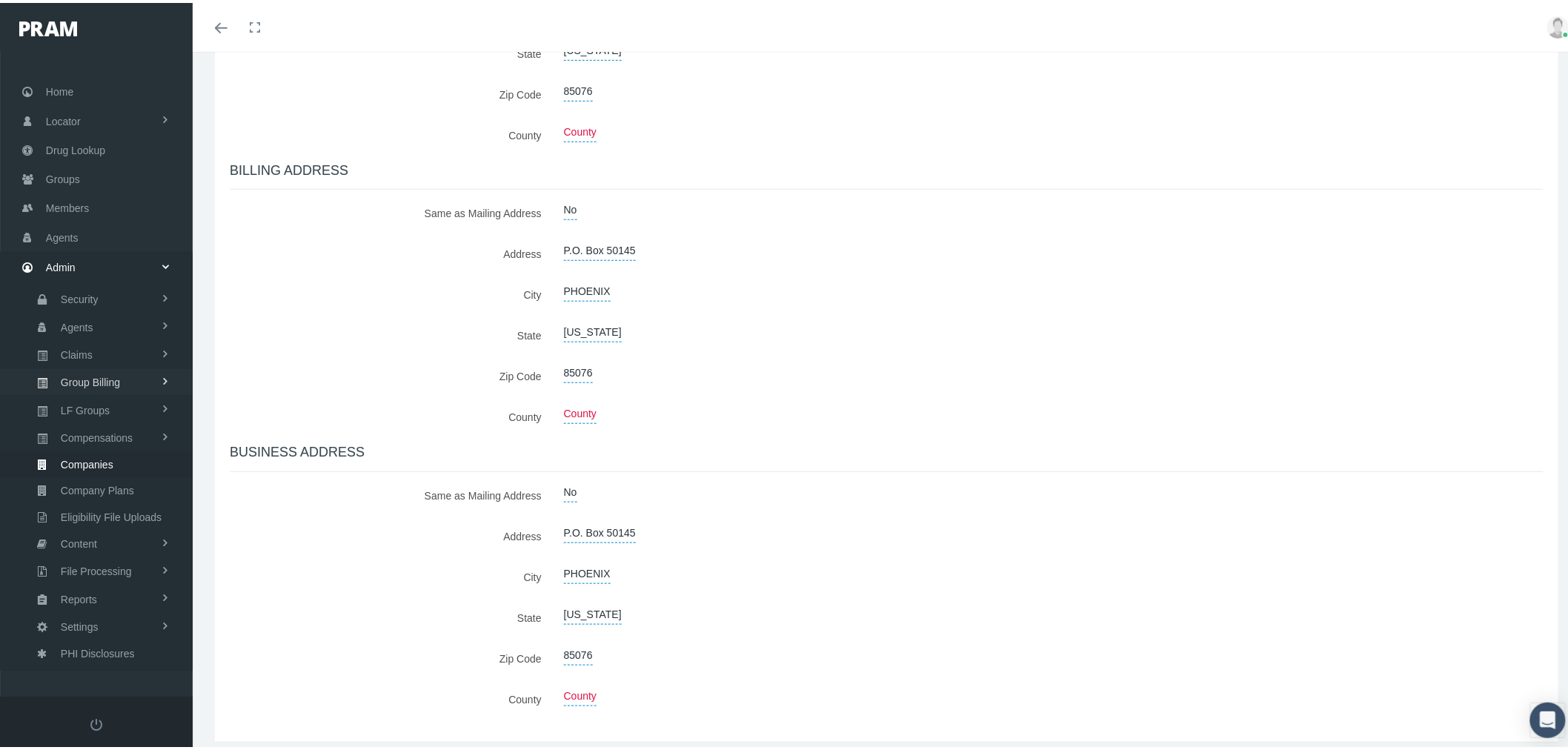
click at [158, 376] on link "Group Billing" at bounding box center [96, 379] width 192 height 26
click at [137, 454] on span "Multiple Group Invoice" at bounding box center [109, 461] width 103 height 25
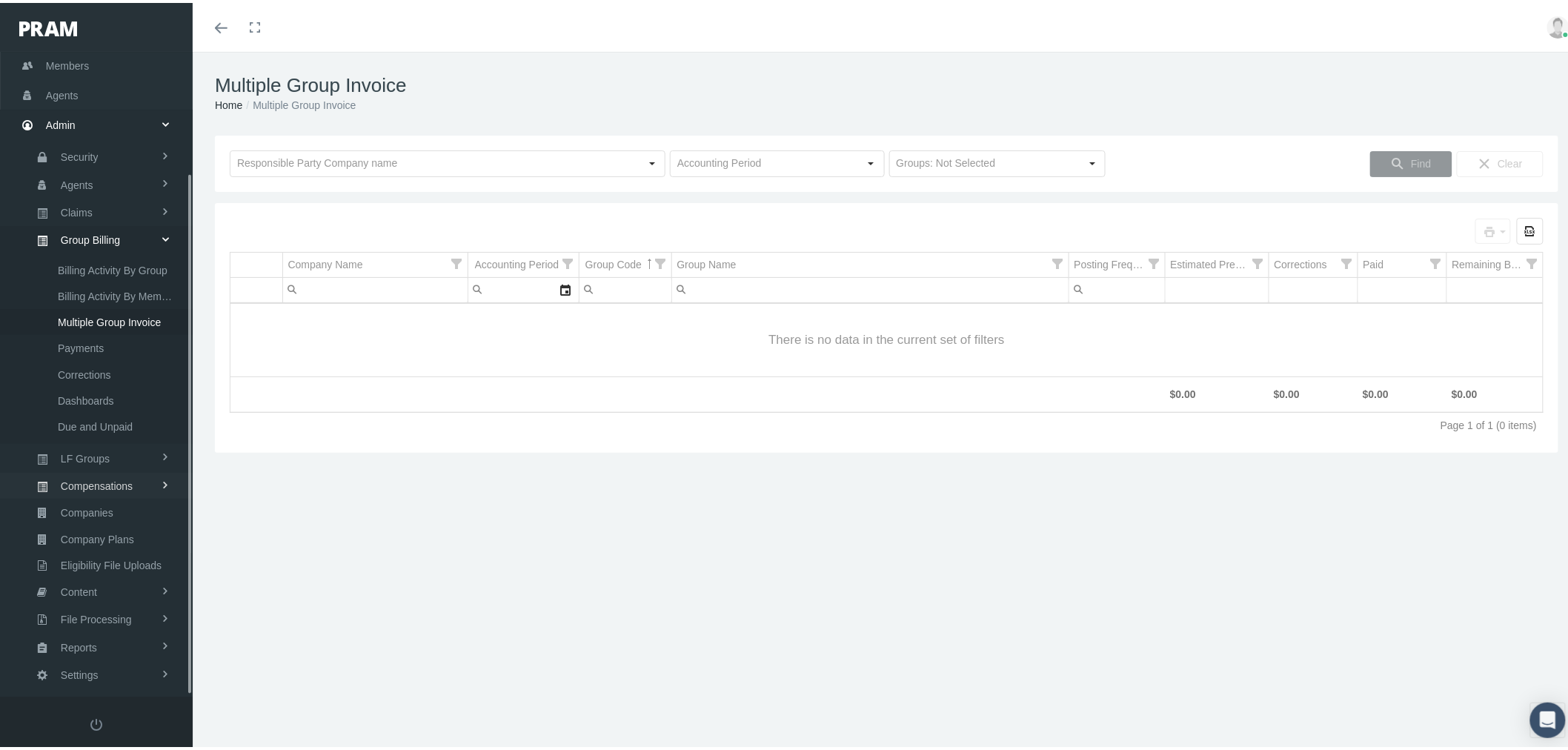
scroll to position [149, 0]
click at [428, 169] on input "text" at bounding box center [435, 160] width 409 height 25
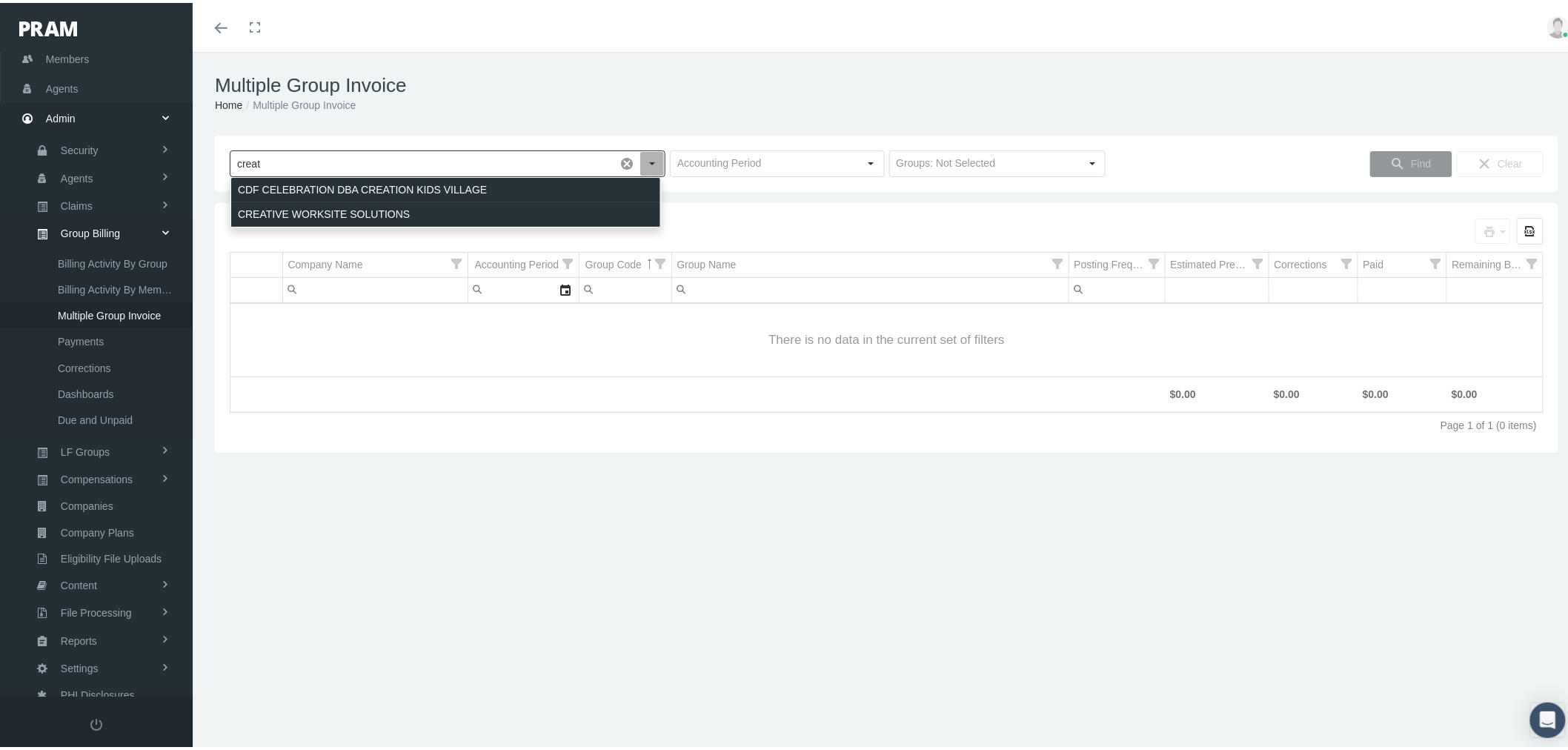
click at [432, 216] on div "CREATIVE WORKSITE SOLUTIONS" at bounding box center [445, 212] width 429 height 24
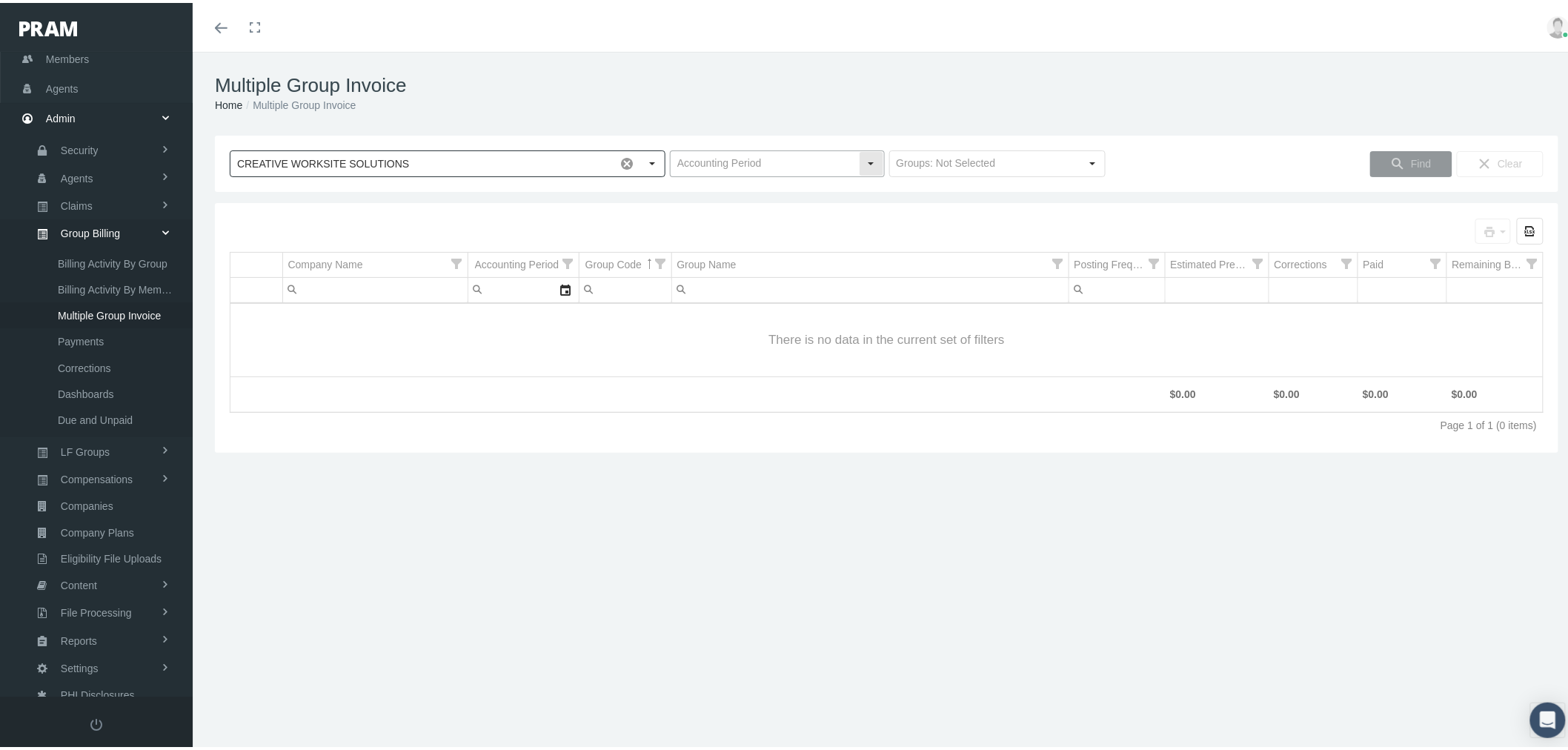
type input "CREATIVE WORKSITE SOLUTIONS"
click at [860, 156] on div "Select" at bounding box center [872, 161] width 24 height 24
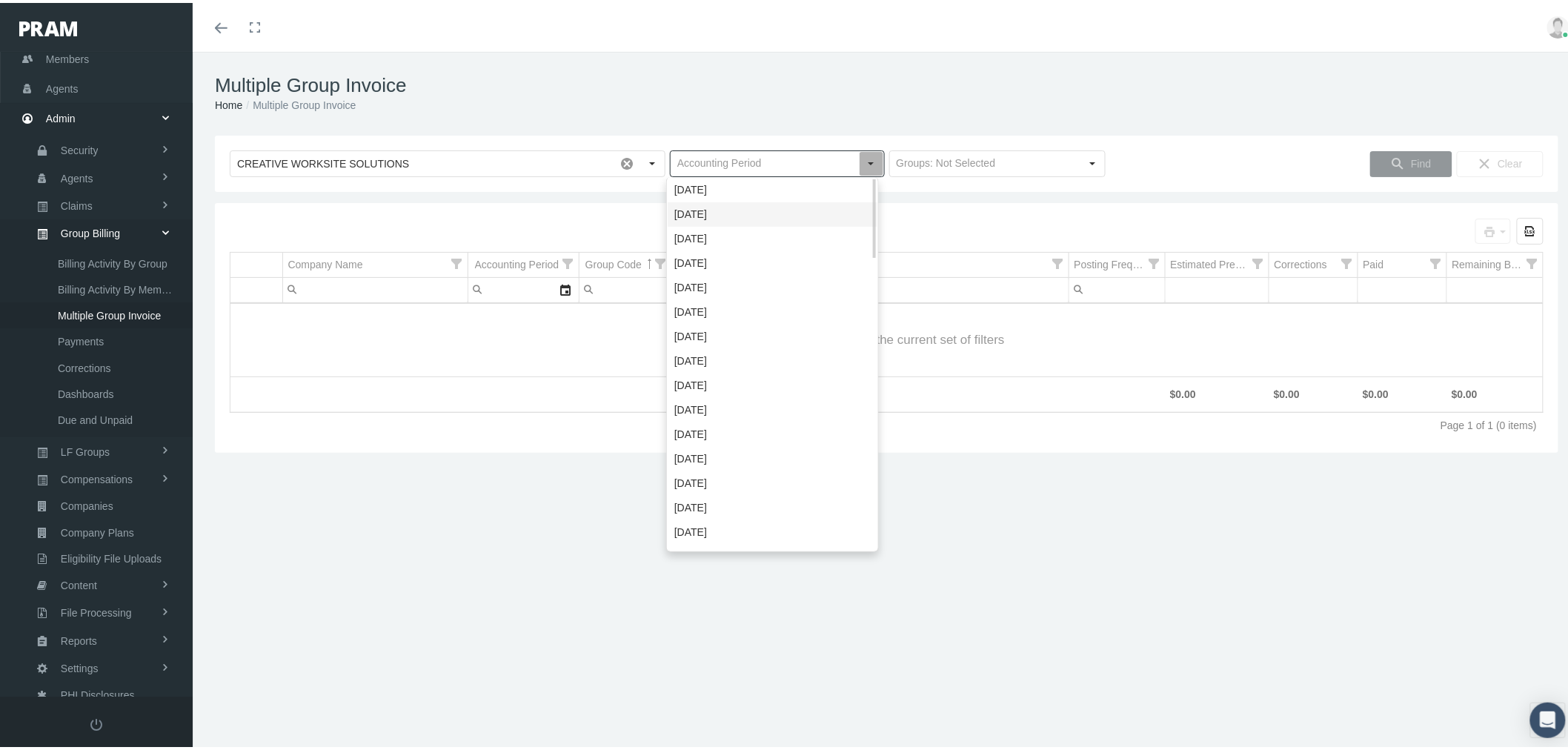
click at [808, 206] on div "September 2025" at bounding box center [773, 212] width 210 height 24
type input "September 2025"
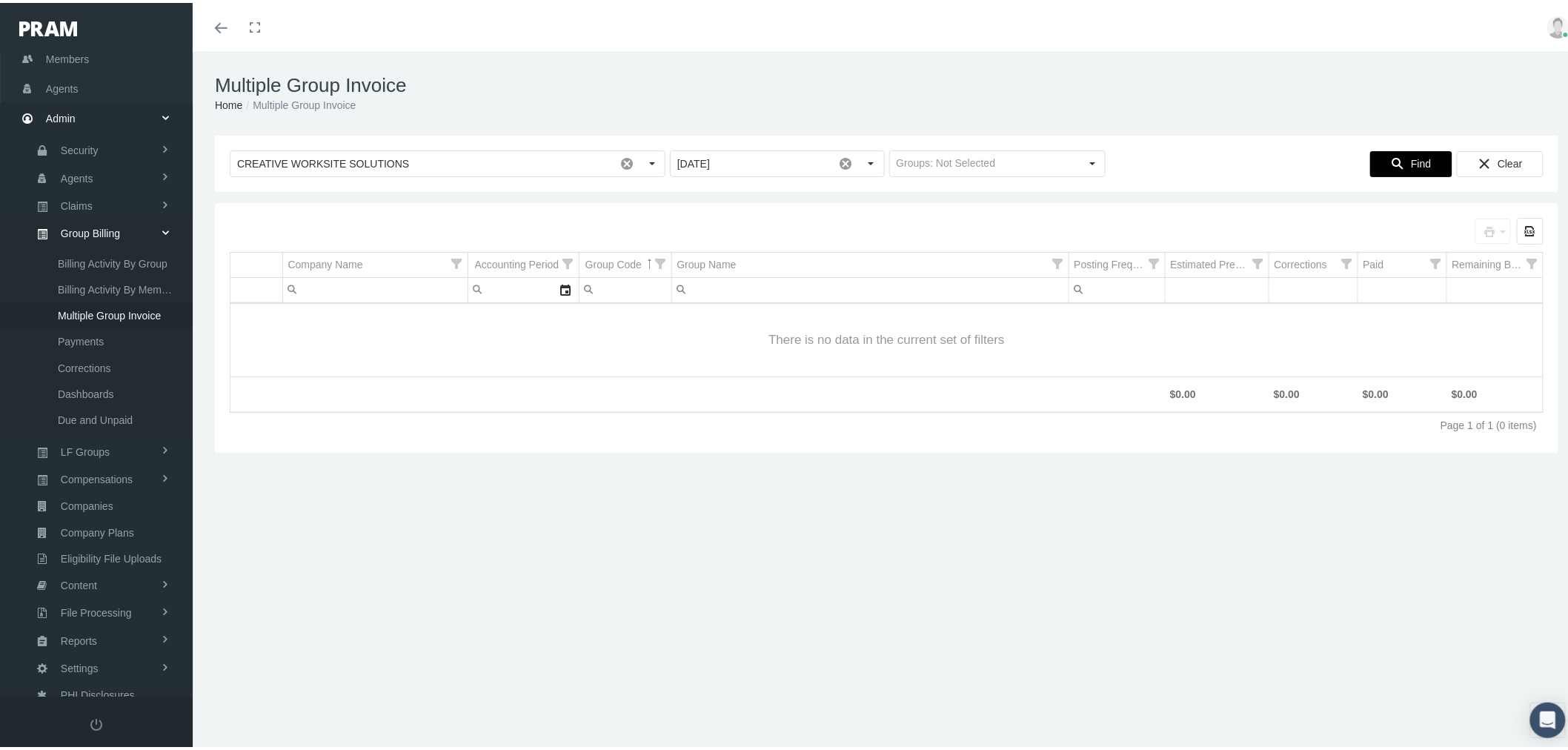
click at [1413, 161] on span "Find" at bounding box center [1420, 160] width 20 height 12
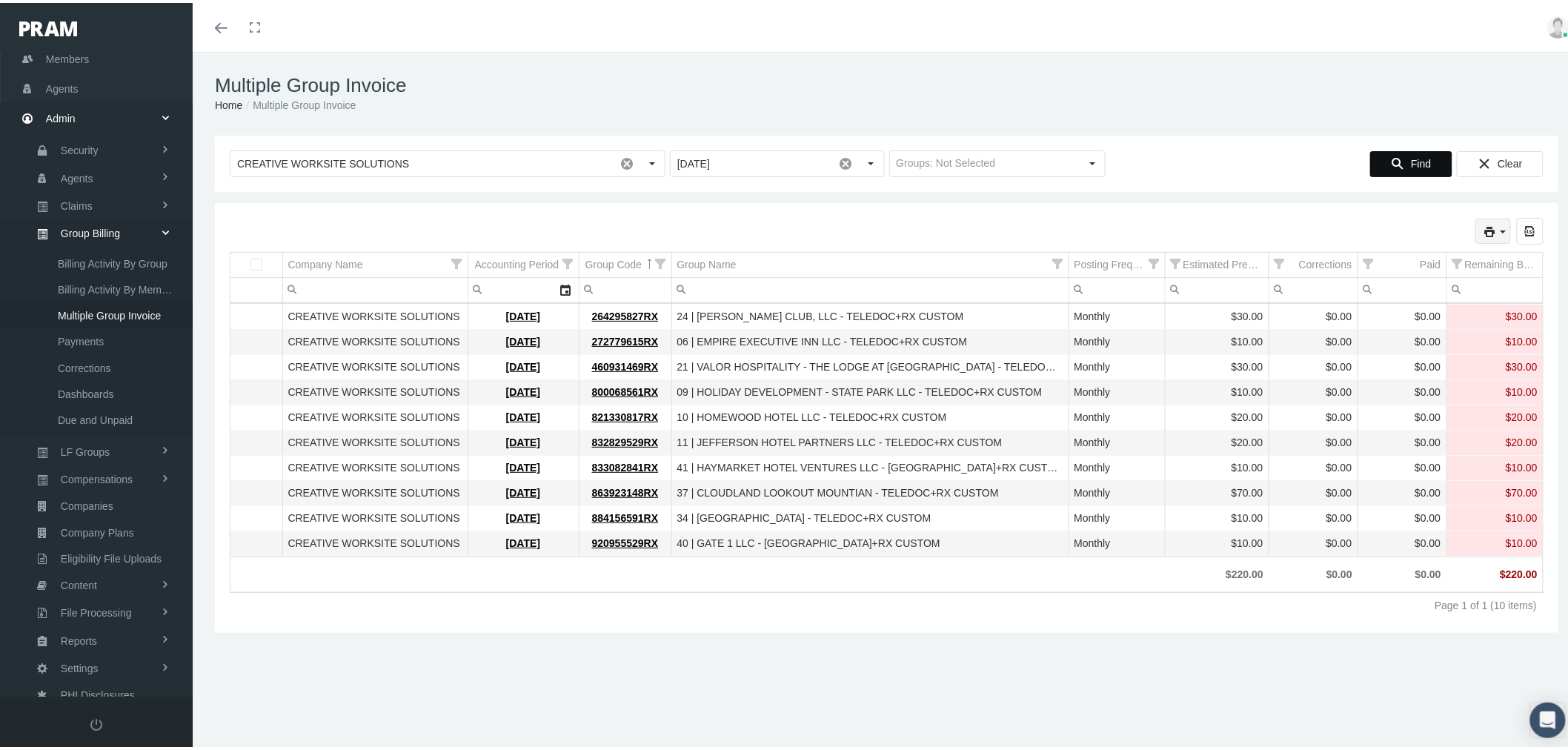
click at [1497, 234] on icon "print" at bounding box center [1504, 229] width 14 height 14
click at [1391, 250] on div "Invoice" at bounding box center [1414, 253] width 168 height 24
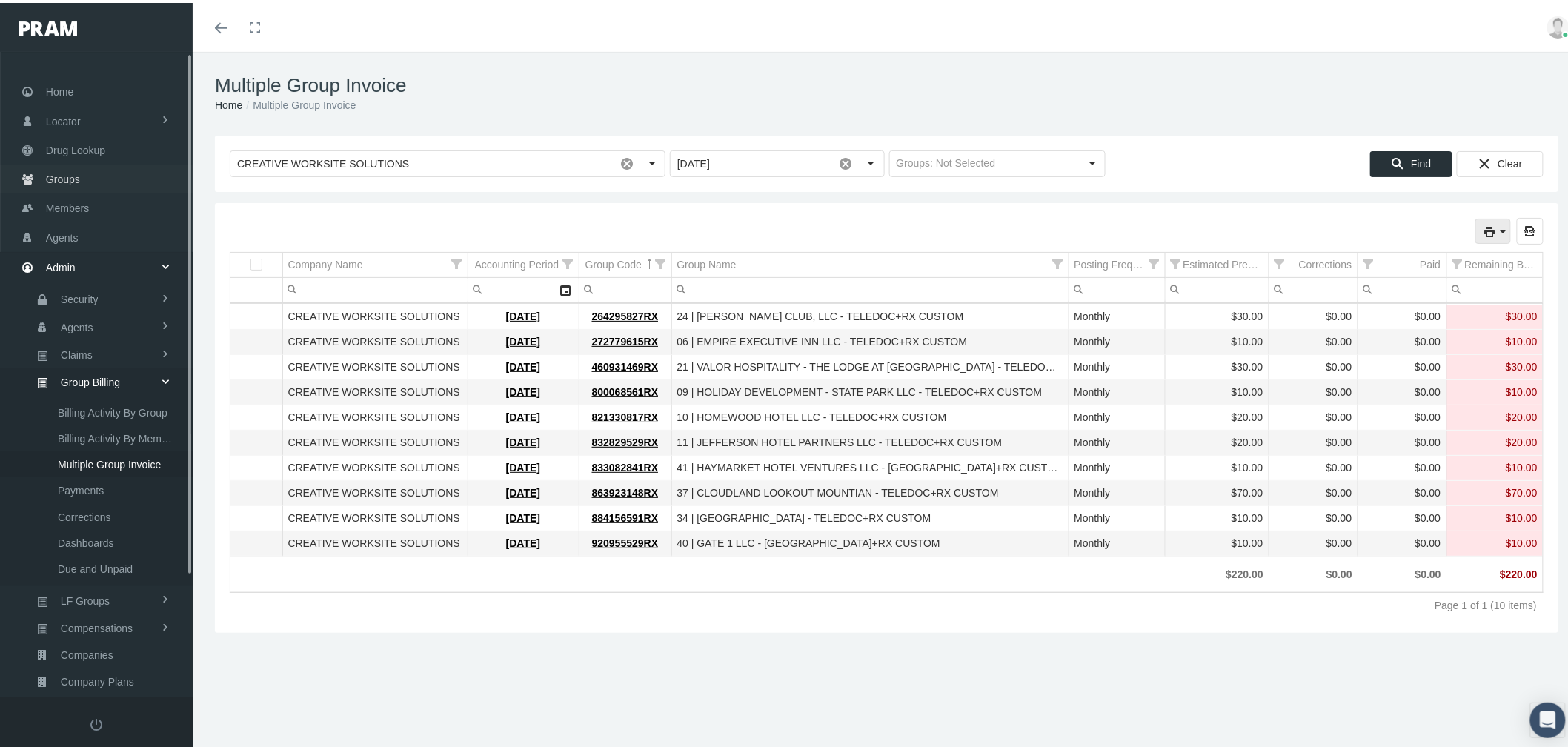
click at [87, 178] on link "Groups" at bounding box center [96, 176] width 192 height 29
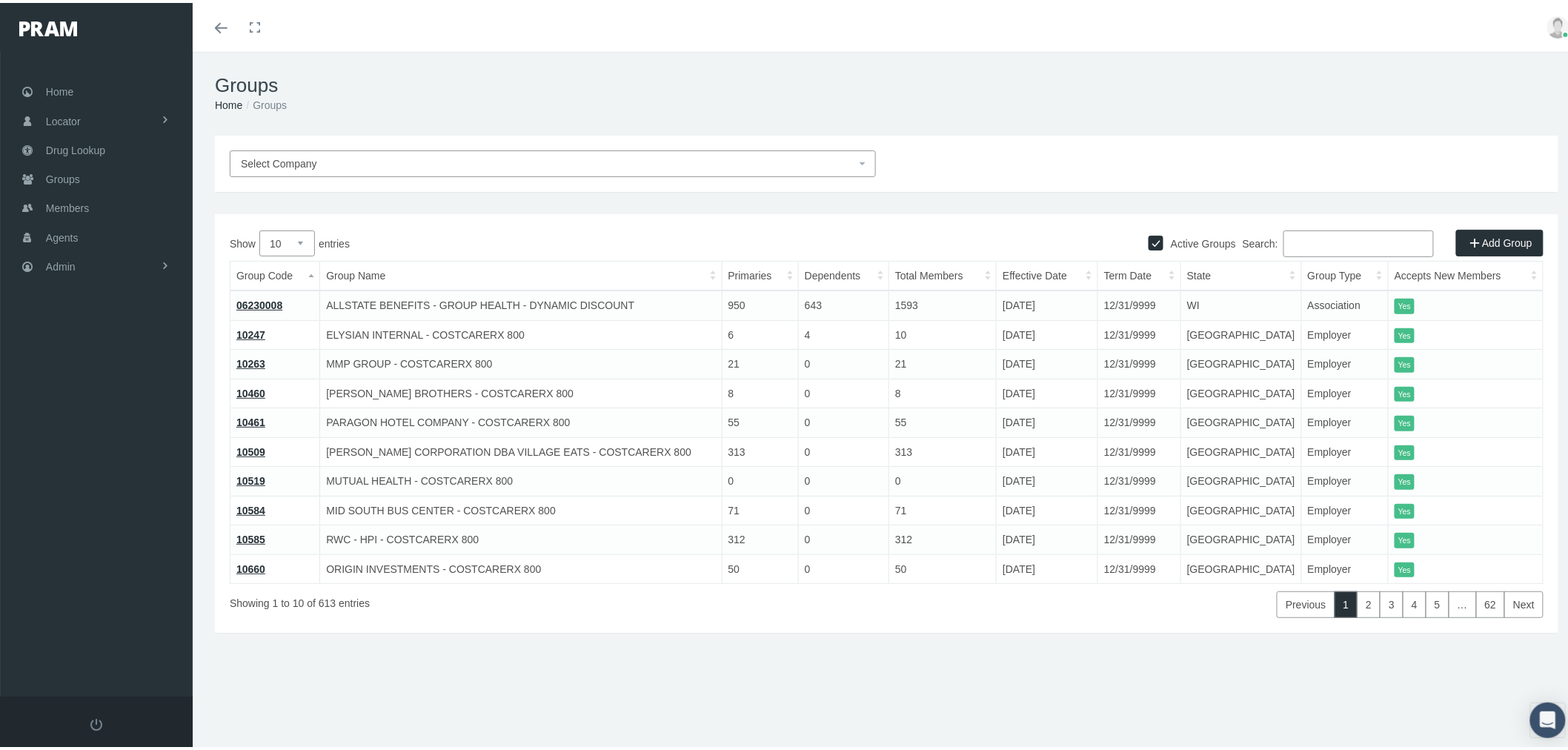
click at [1332, 232] on input "Search:" at bounding box center [1359, 241] width 151 height 26
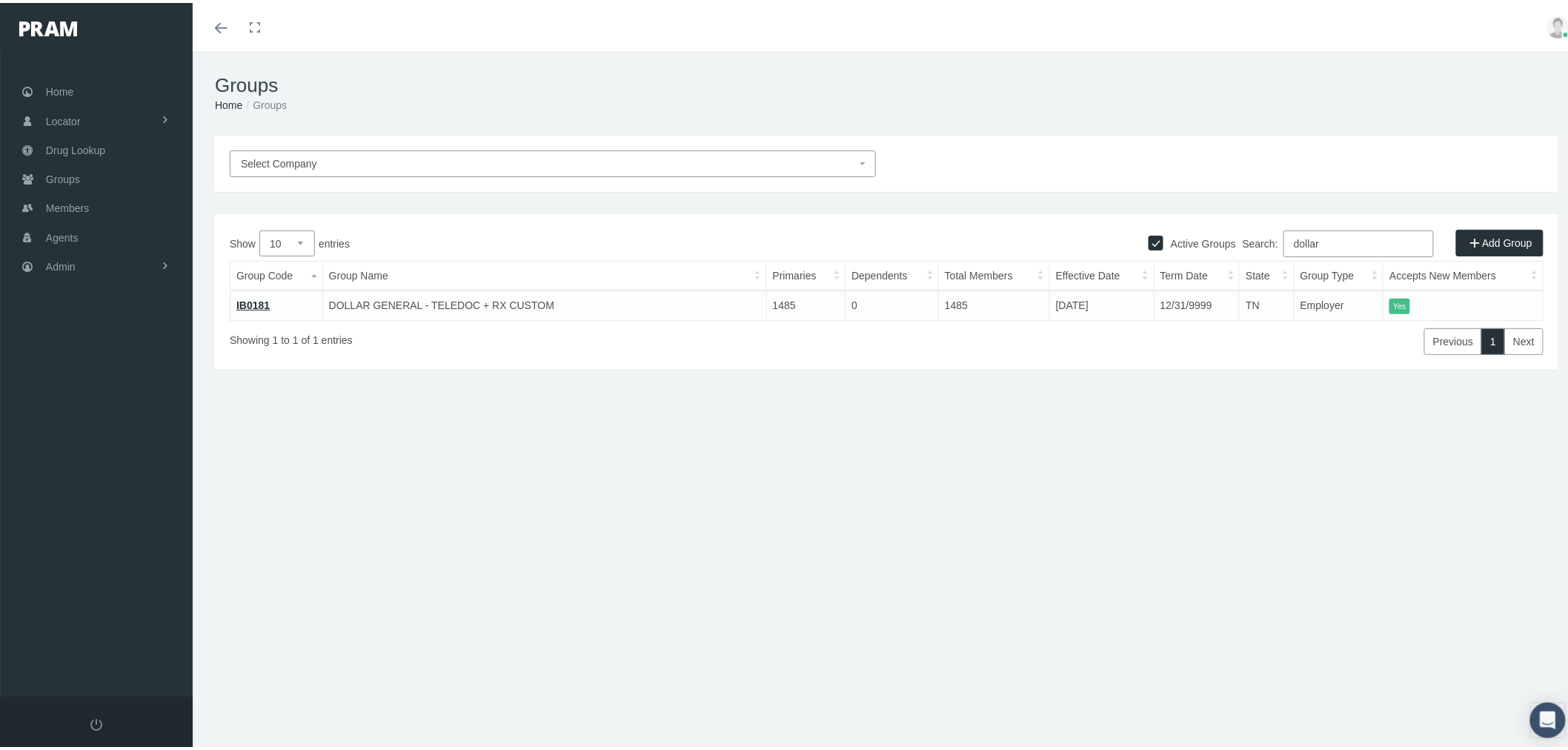
type input "dollar"
click at [258, 304] on link "IB0181" at bounding box center [253, 302] width 34 height 12
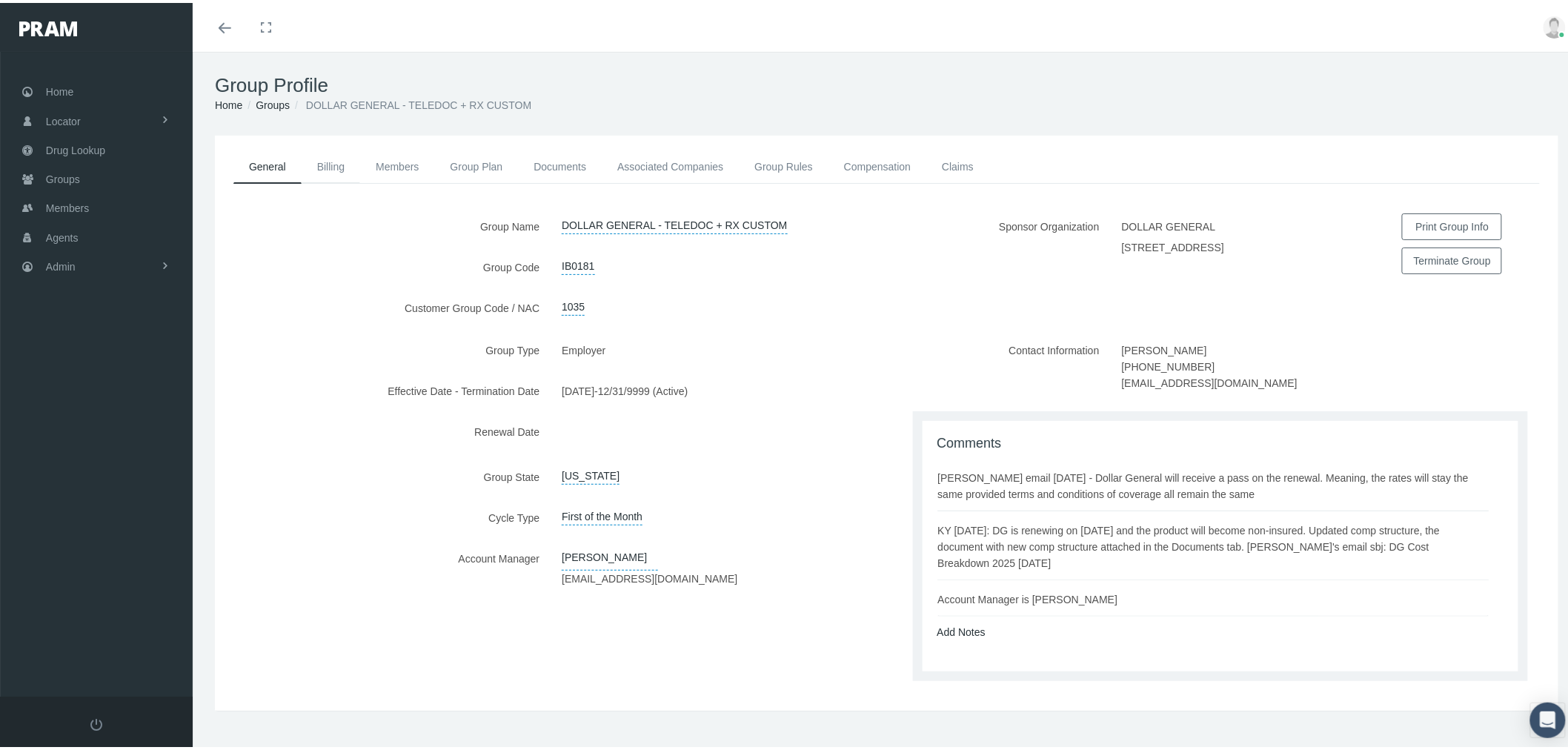
click at [346, 161] on link "Billing" at bounding box center [330, 164] width 59 height 33
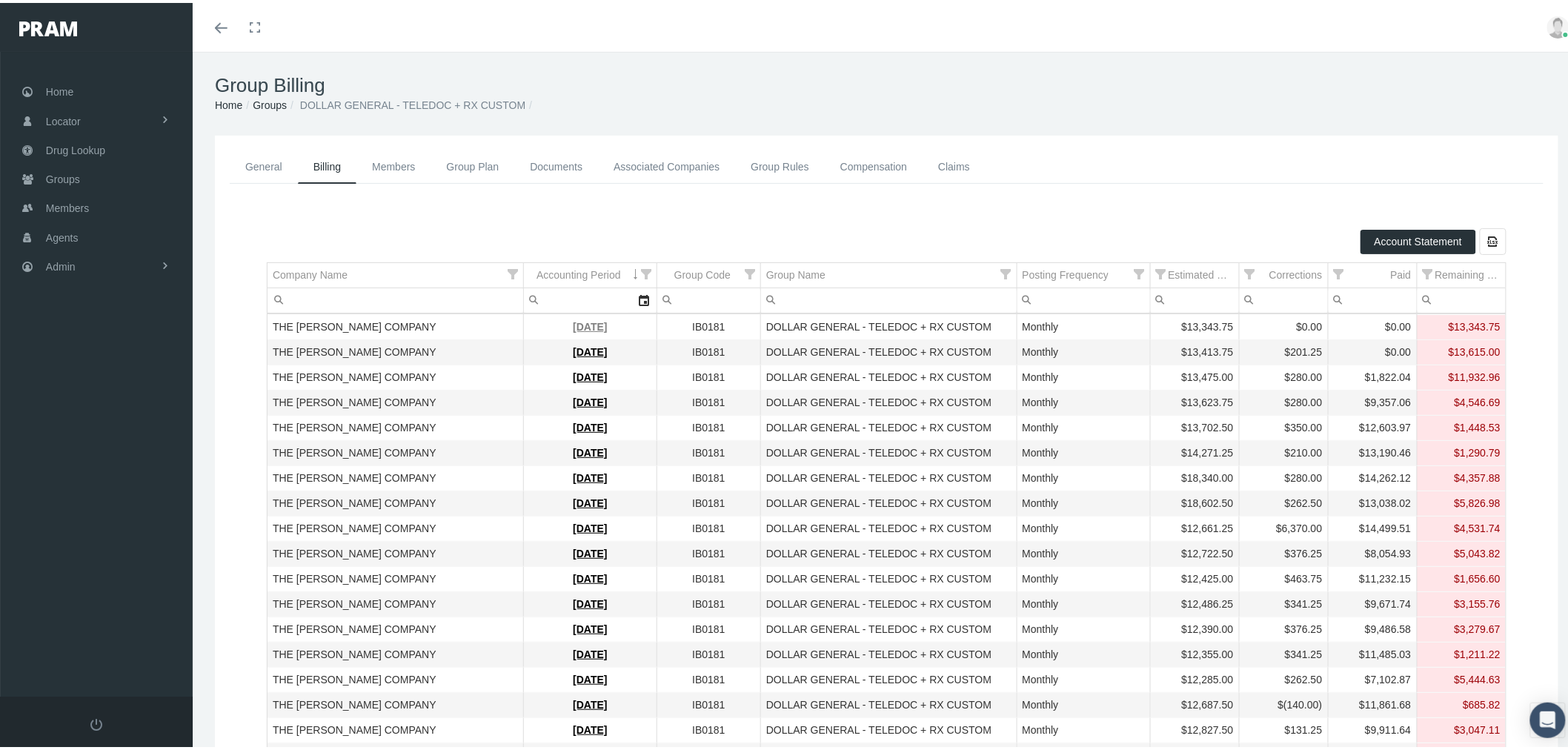
click at [589, 321] on link "[DATE]" at bounding box center [590, 323] width 34 height 12
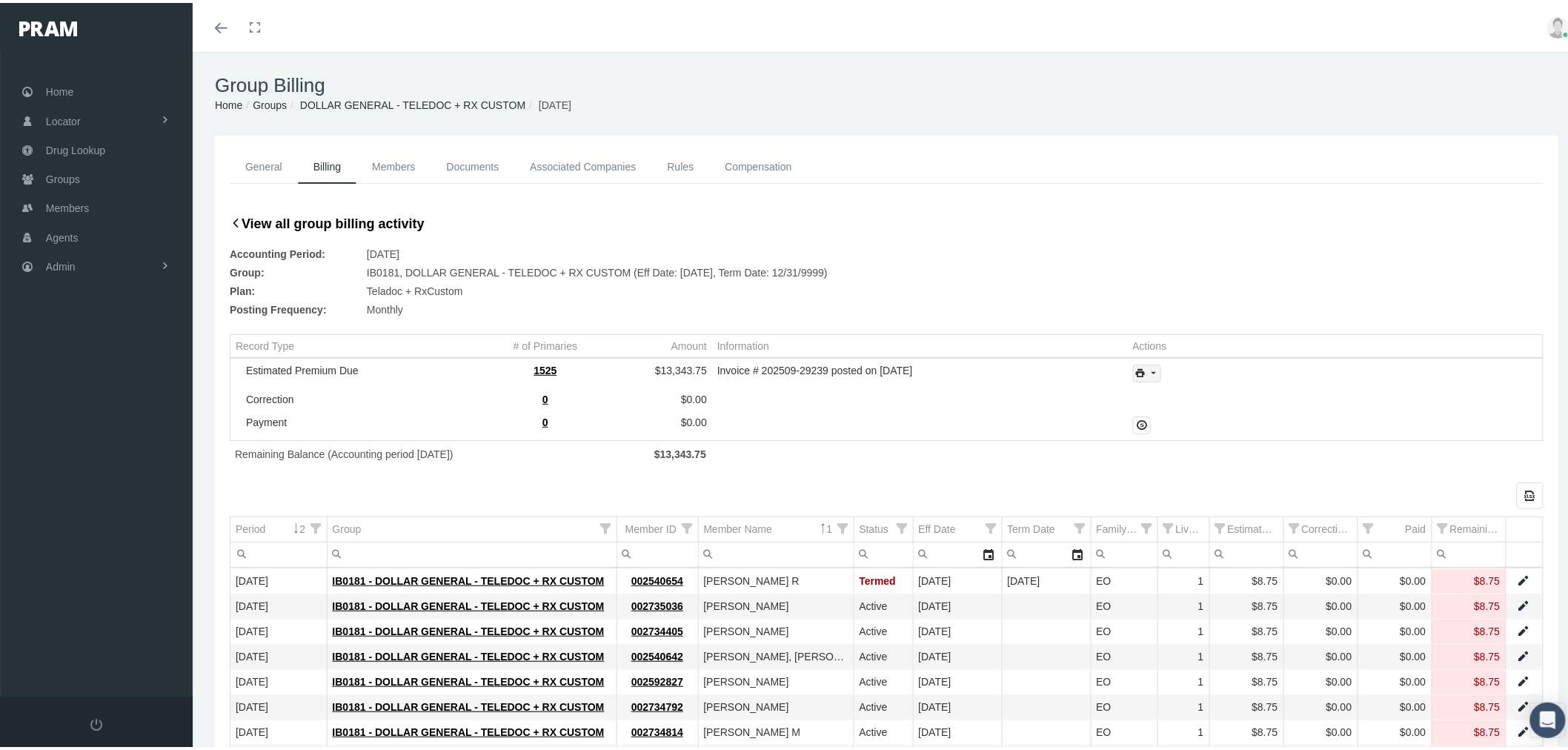
click at [1149, 372] on icon "print" at bounding box center [1153, 371] width 14 height 14
click at [1171, 396] on div "Invoice" at bounding box center [1185, 395] width 115 height 24
click at [253, 213] on link "View all group billing activity" at bounding box center [326, 221] width 195 height 21
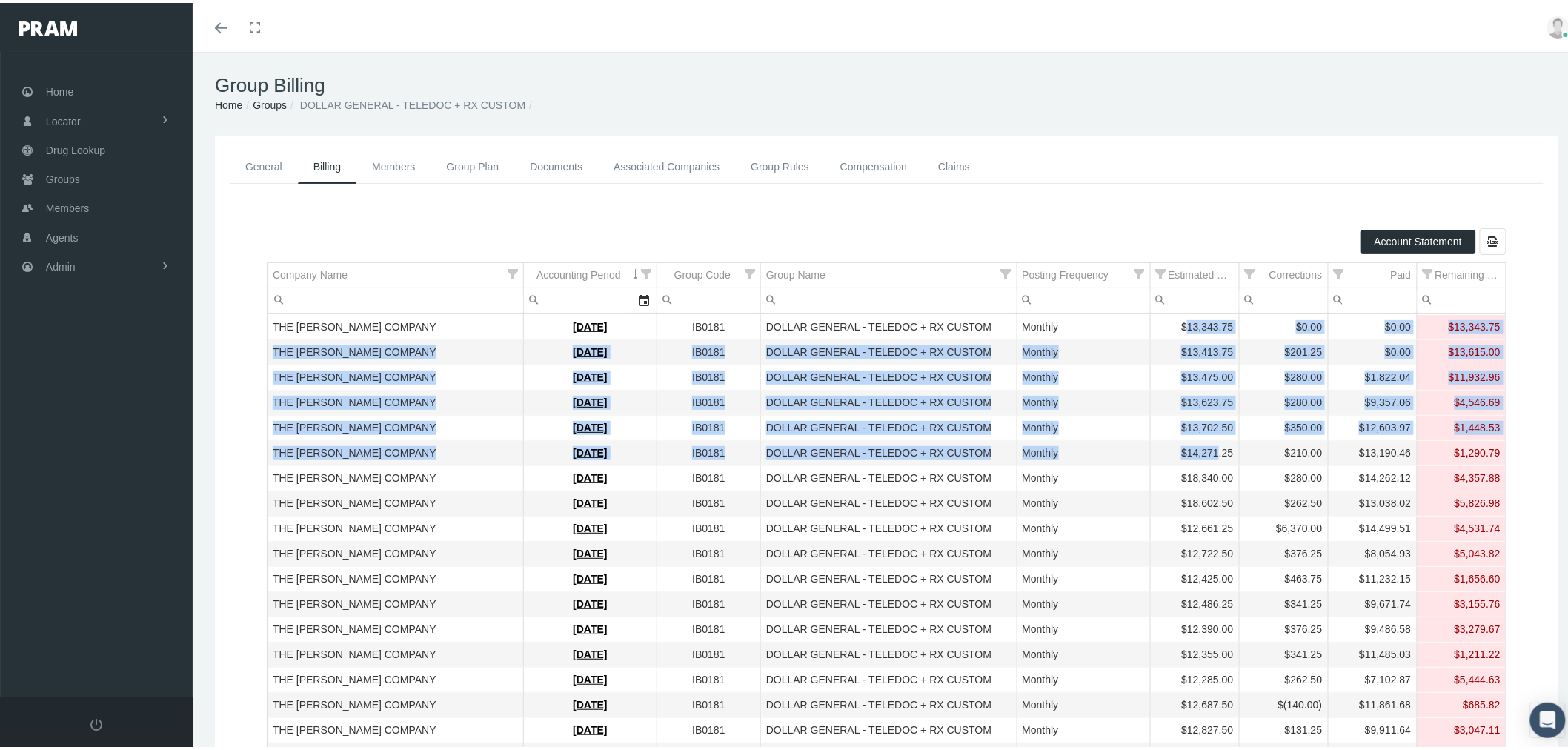
drag, startPoint x: 1174, startPoint y: 316, endPoint x: 1205, endPoint y: 447, distance: 134.6
click at [1205, 444] on tbody "THE [PERSON_NAME] COMPANY [DATE] IB0181 DOLLAR GENERAL - TELEDOC + RX CUSTOM Mo…" at bounding box center [887, 728] width 1238 height 832
click at [1189, 343] on div "$13,413.75" at bounding box center [1195, 350] width 78 height 14
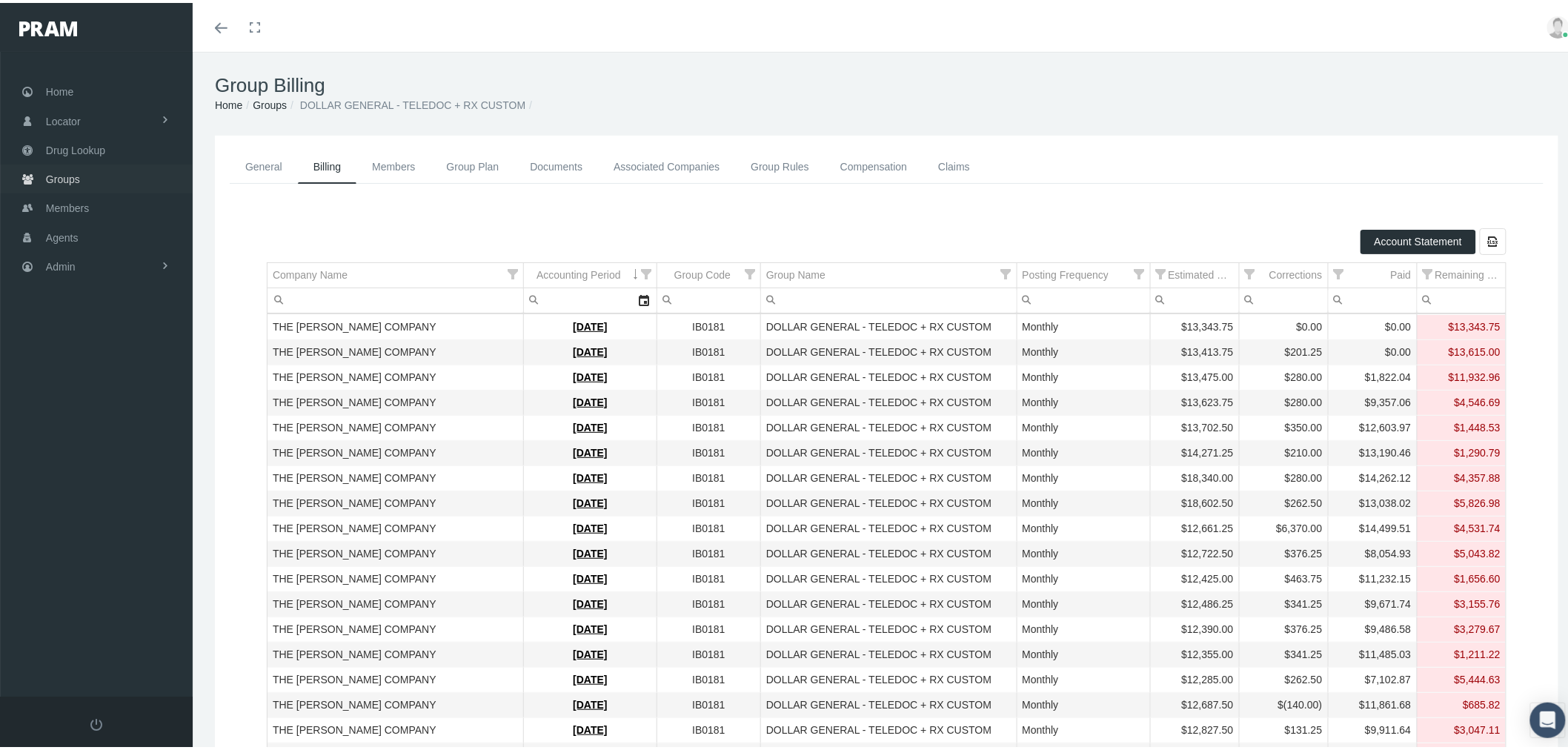
click at [103, 176] on link "Groups" at bounding box center [96, 176] width 192 height 29
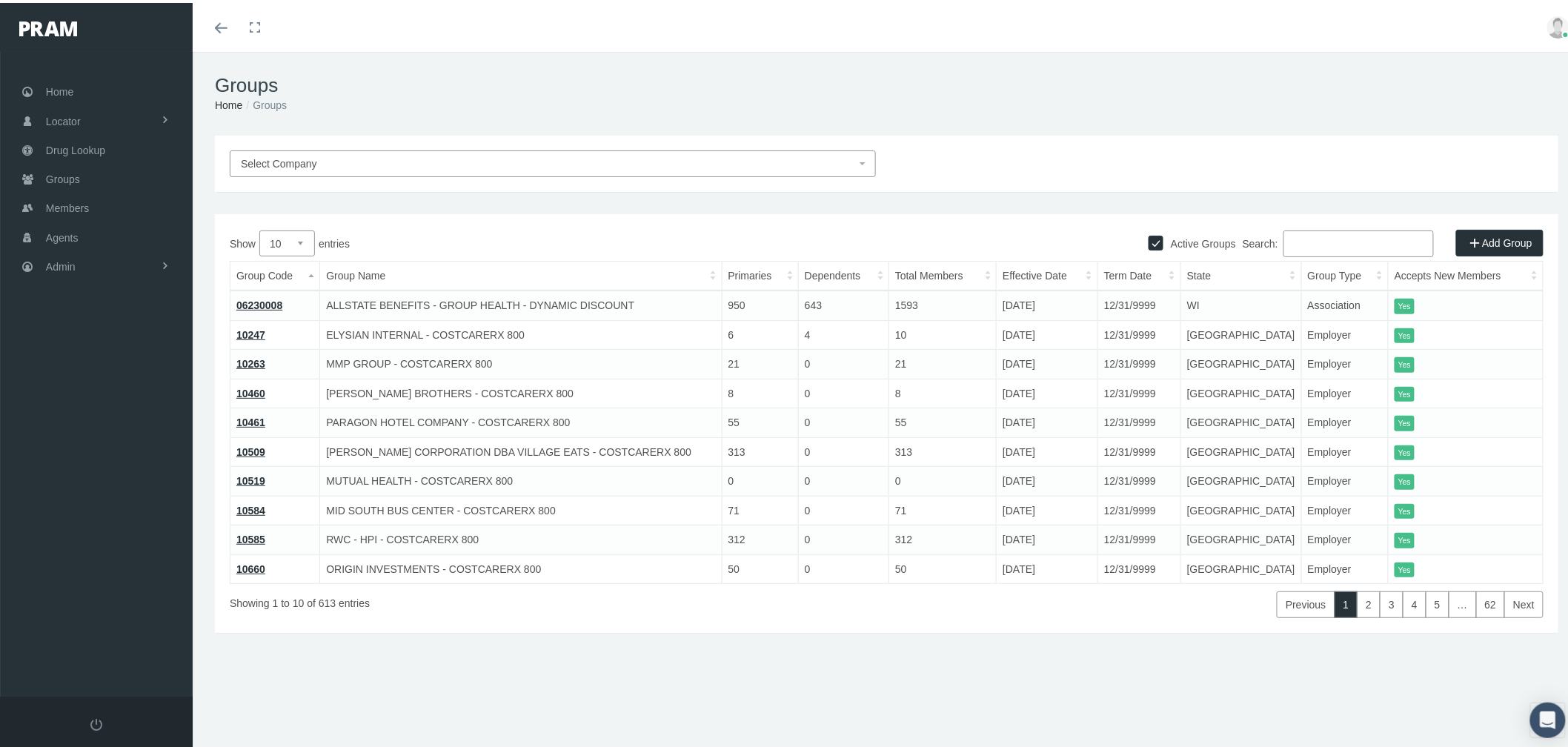
click at [1328, 238] on input "Search:" at bounding box center [1359, 241] width 151 height 26
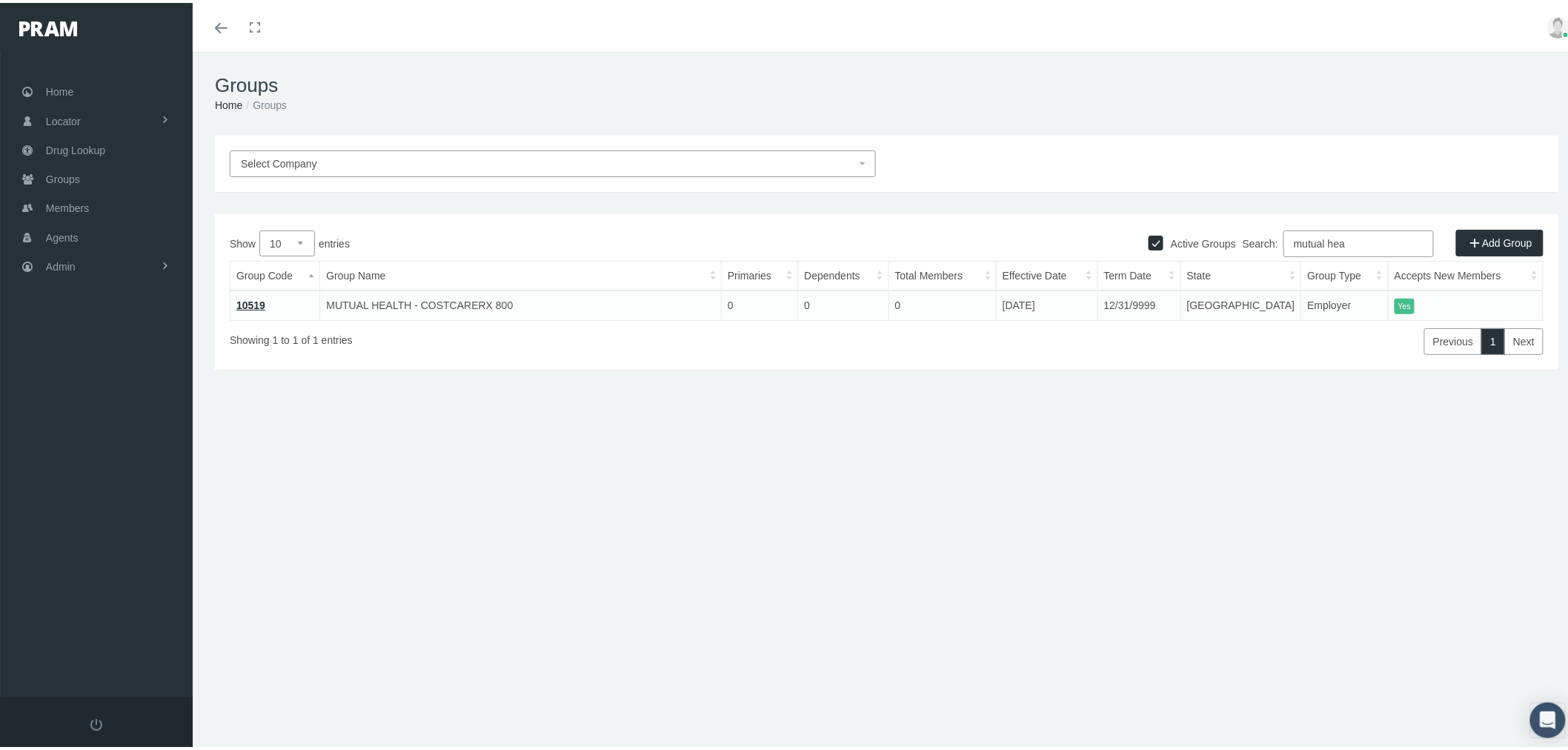
type input "mutual heal"
drag, startPoint x: 1375, startPoint y: 239, endPoint x: 1278, endPoint y: 240, distance: 97.0
click at [1278, 239] on label "Search: mutual heal" at bounding box center [1339, 241] width 191 height 26
